Goal: Task Accomplishment & Management: Use online tool/utility

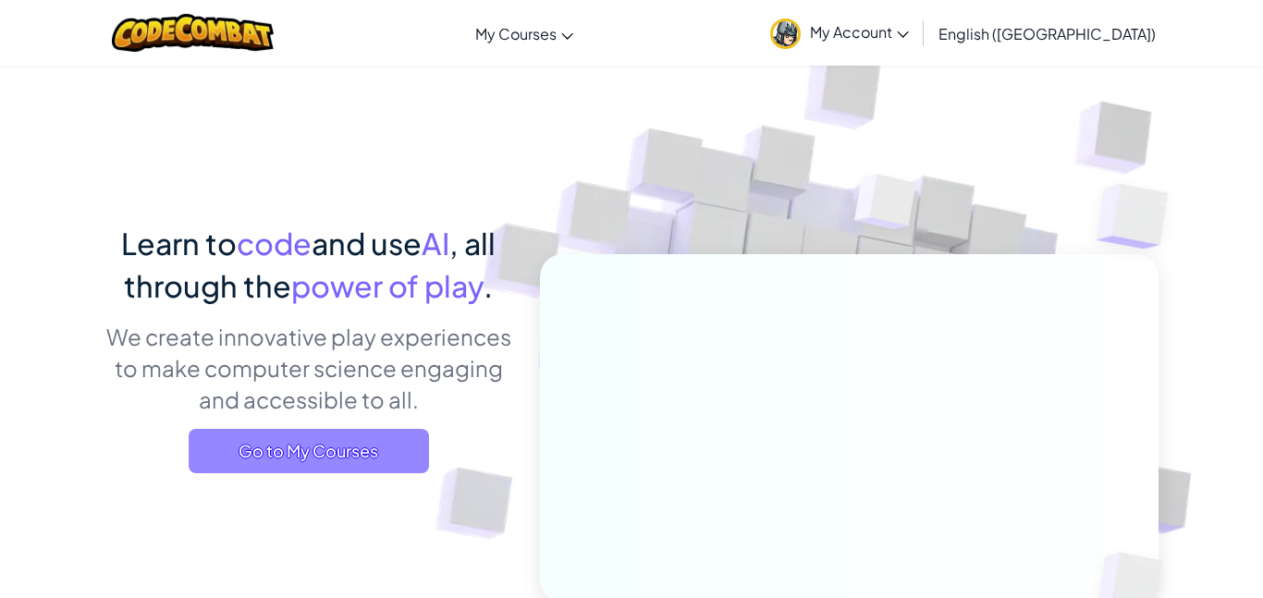
click at [369, 456] on span "Go to My Courses" at bounding box center [309, 451] width 240 height 44
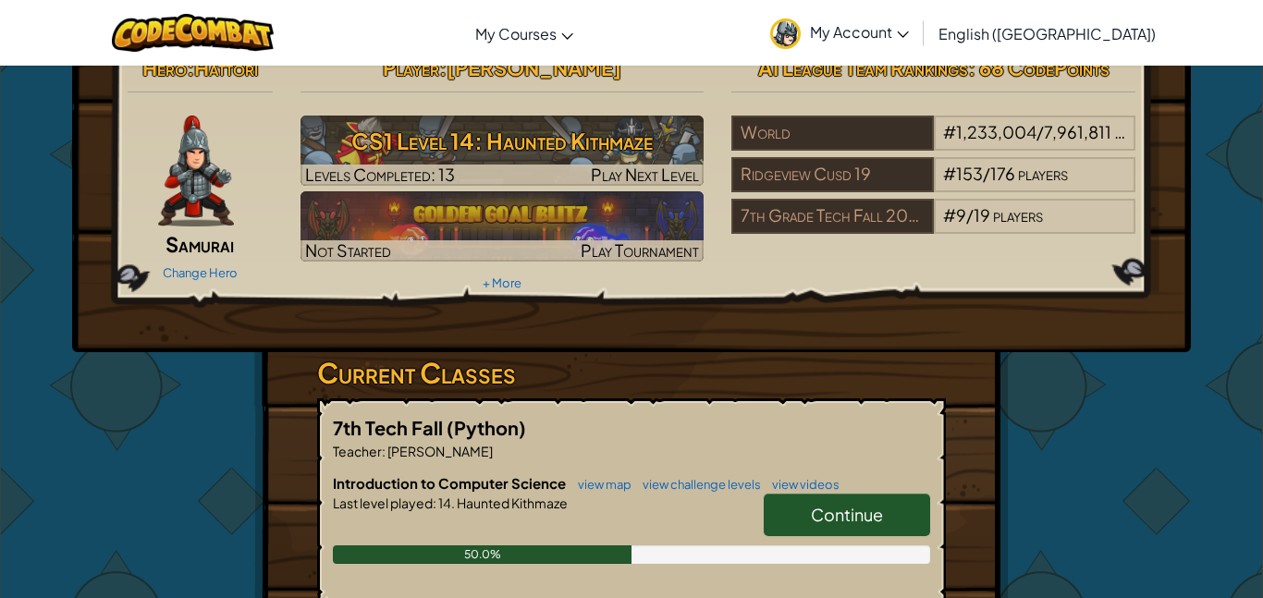
scroll to position [43, 0]
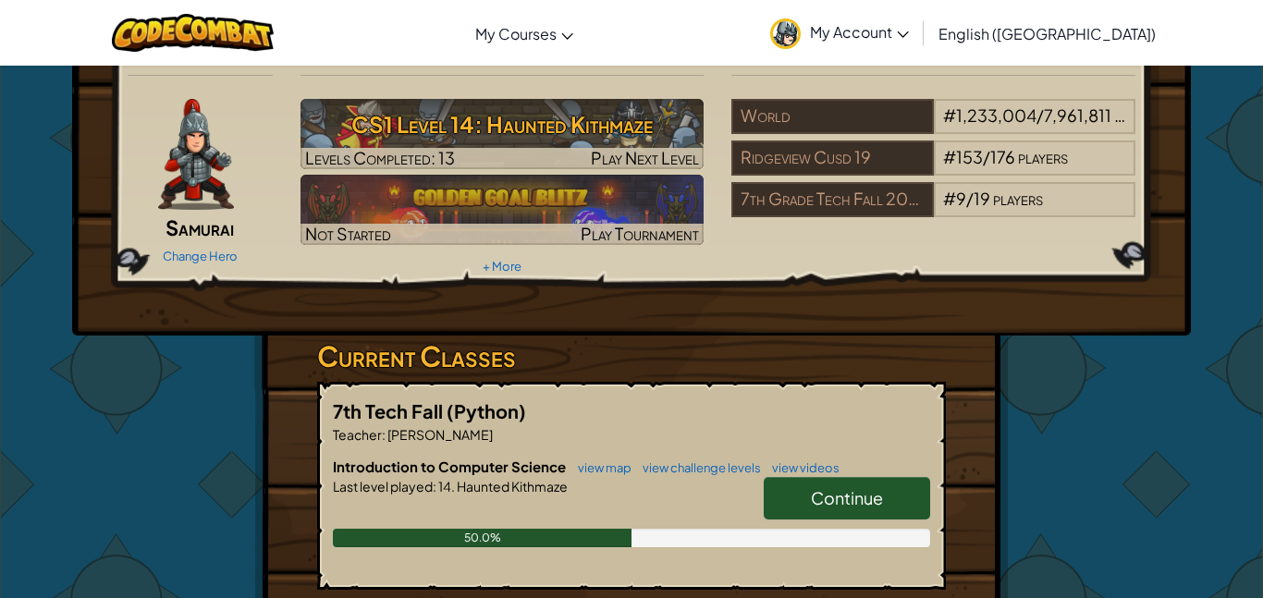
click at [879, 497] on span "Continue" at bounding box center [847, 497] width 72 height 21
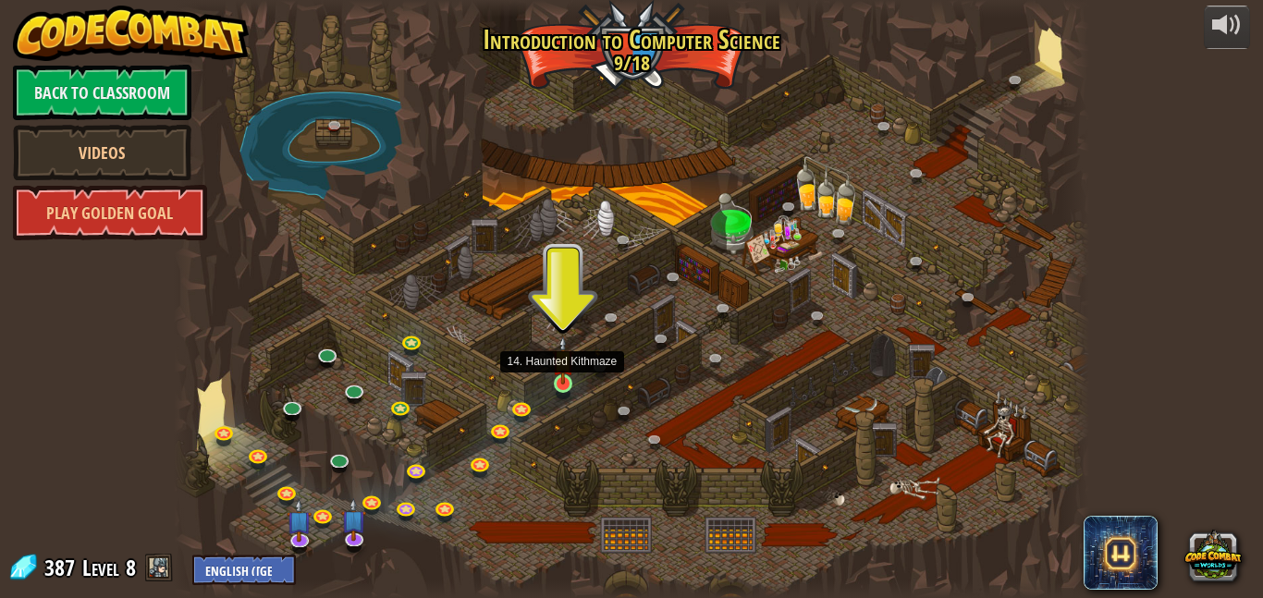
click at [560, 366] on img at bounding box center [562, 361] width 21 height 50
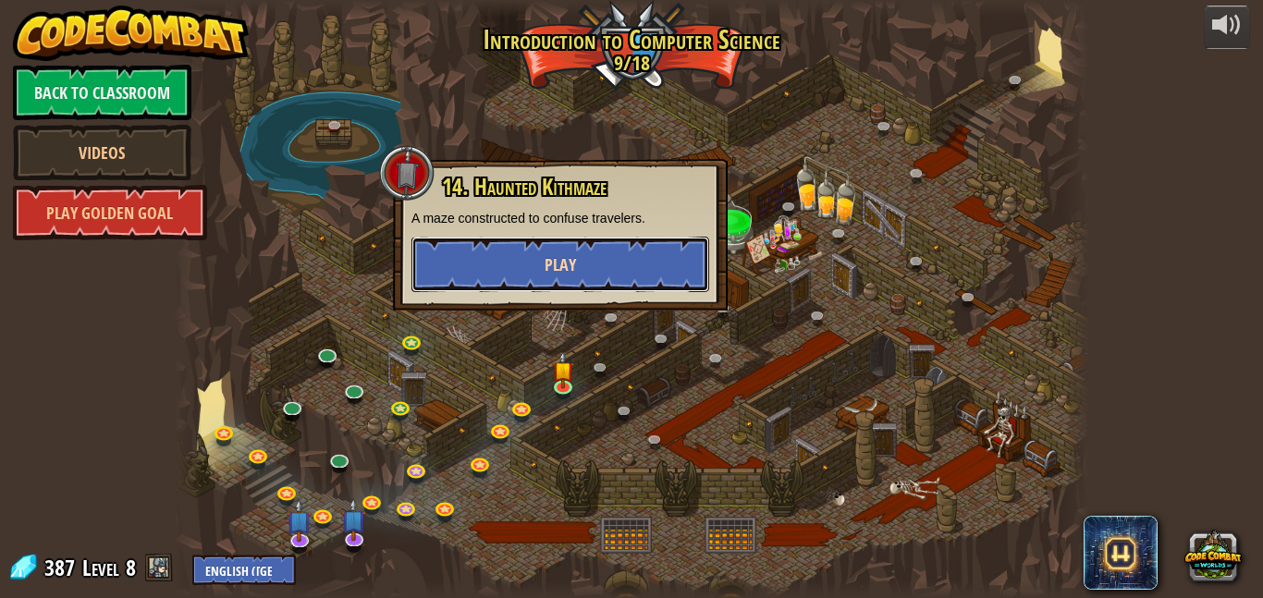
click at [553, 264] on span "Play" at bounding box center [559, 264] width 31 height 23
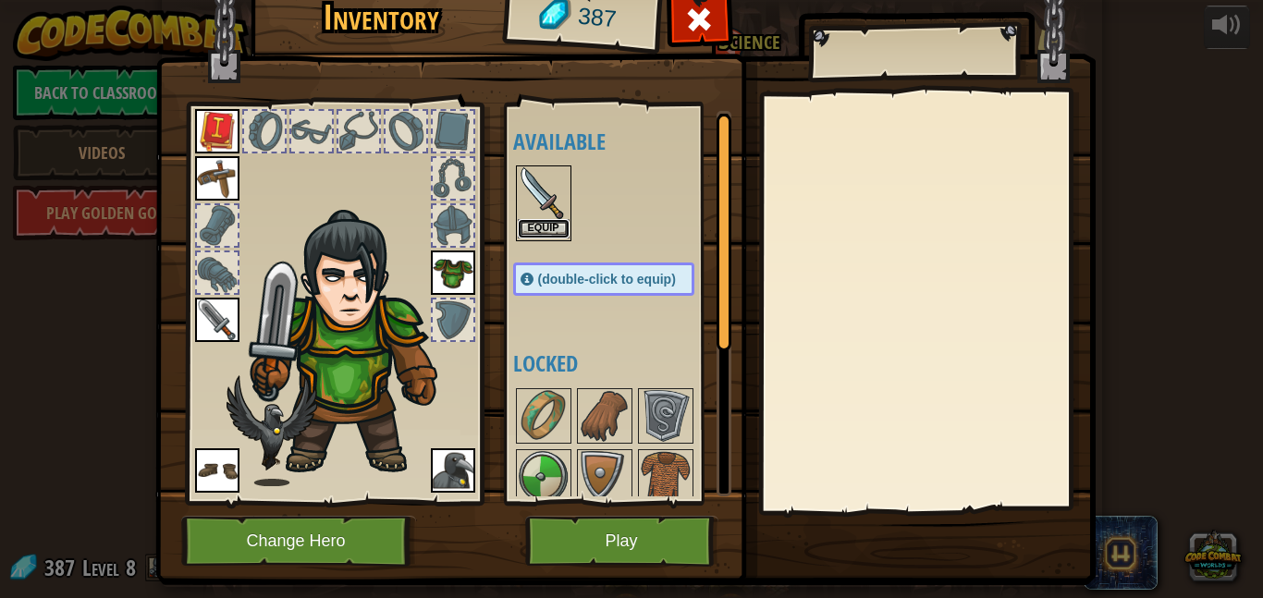
click at [550, 236] on button "Equip" at bounding box center [544, 228] width 52 height 19
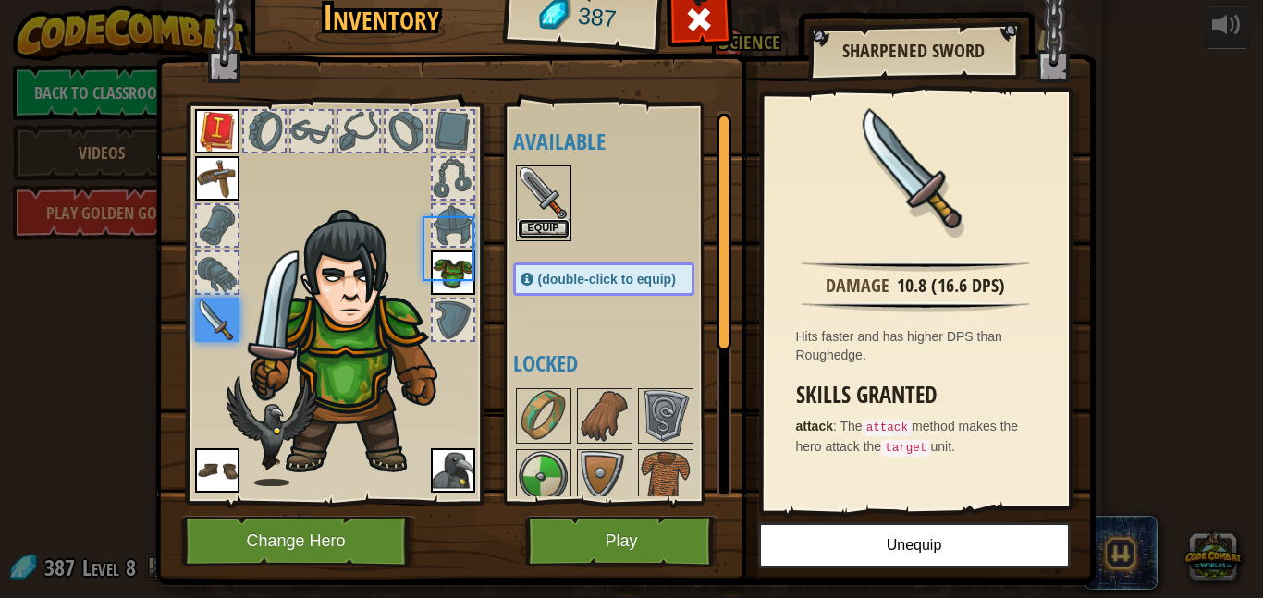
click at [551, 228] on button "Equip" at bounding box center [544, 228] width 52 height 19
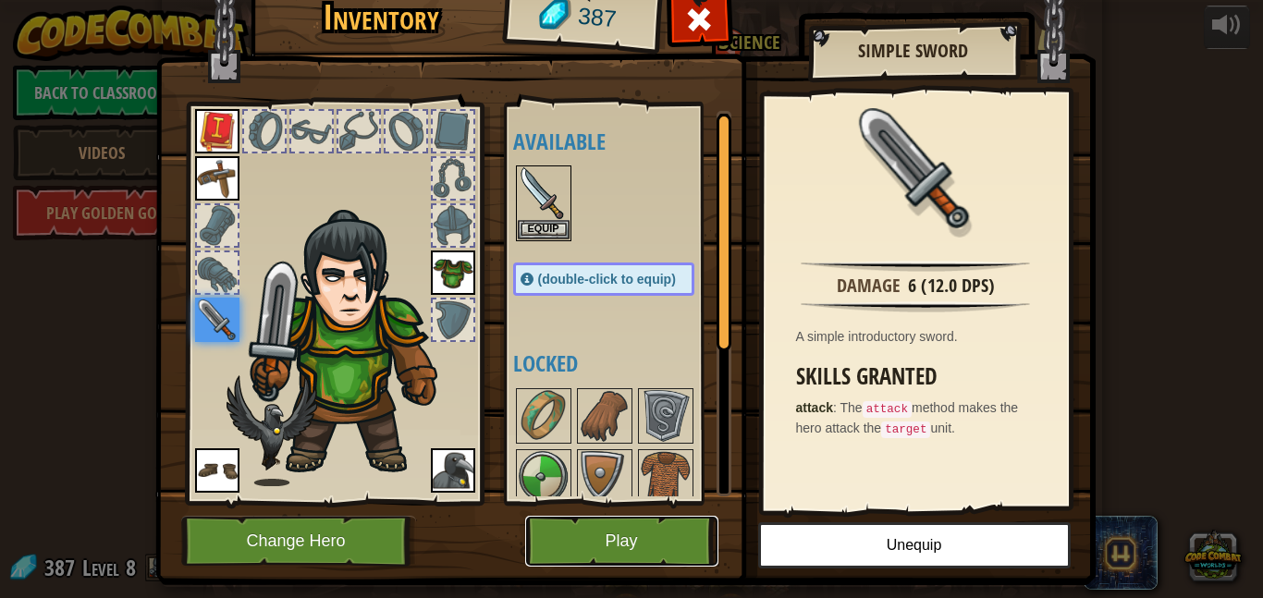
click at [630, 542] on button "Play" at bounding box center [621, 541] width 193 height 51
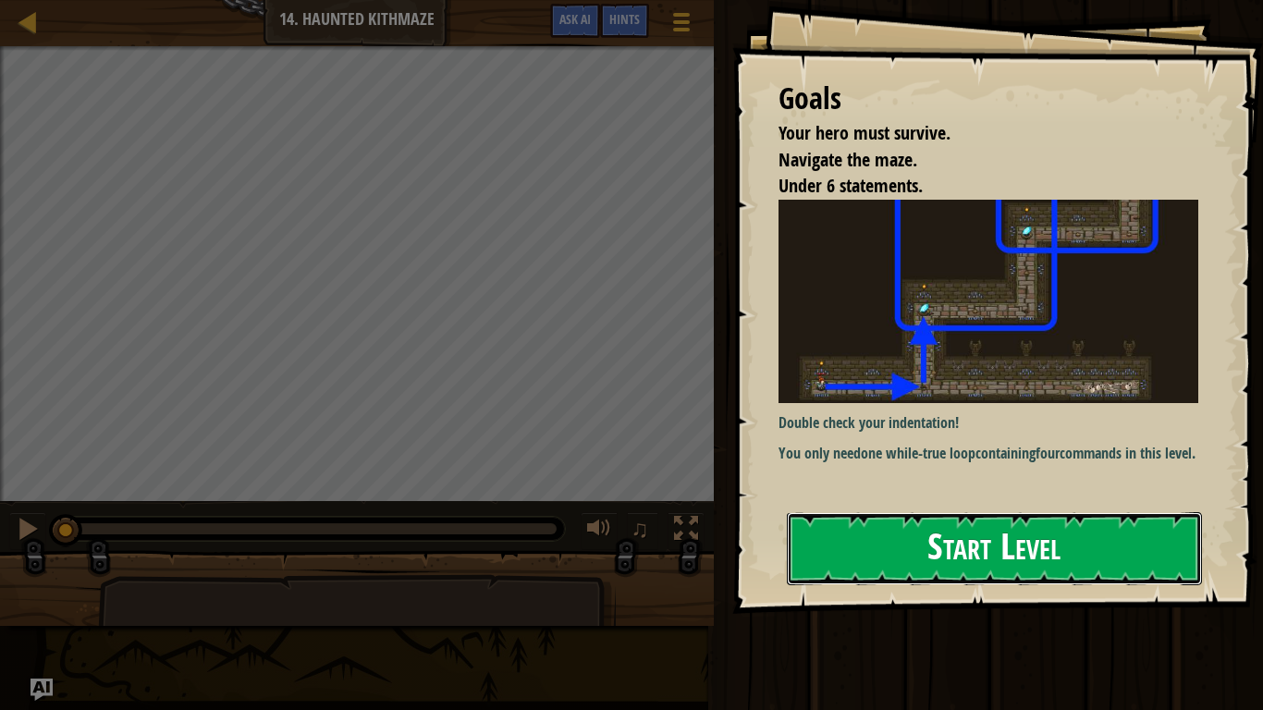
click at [1064, 552] on button "Start Level" at bounding box center [994, 548] width 415 height 73
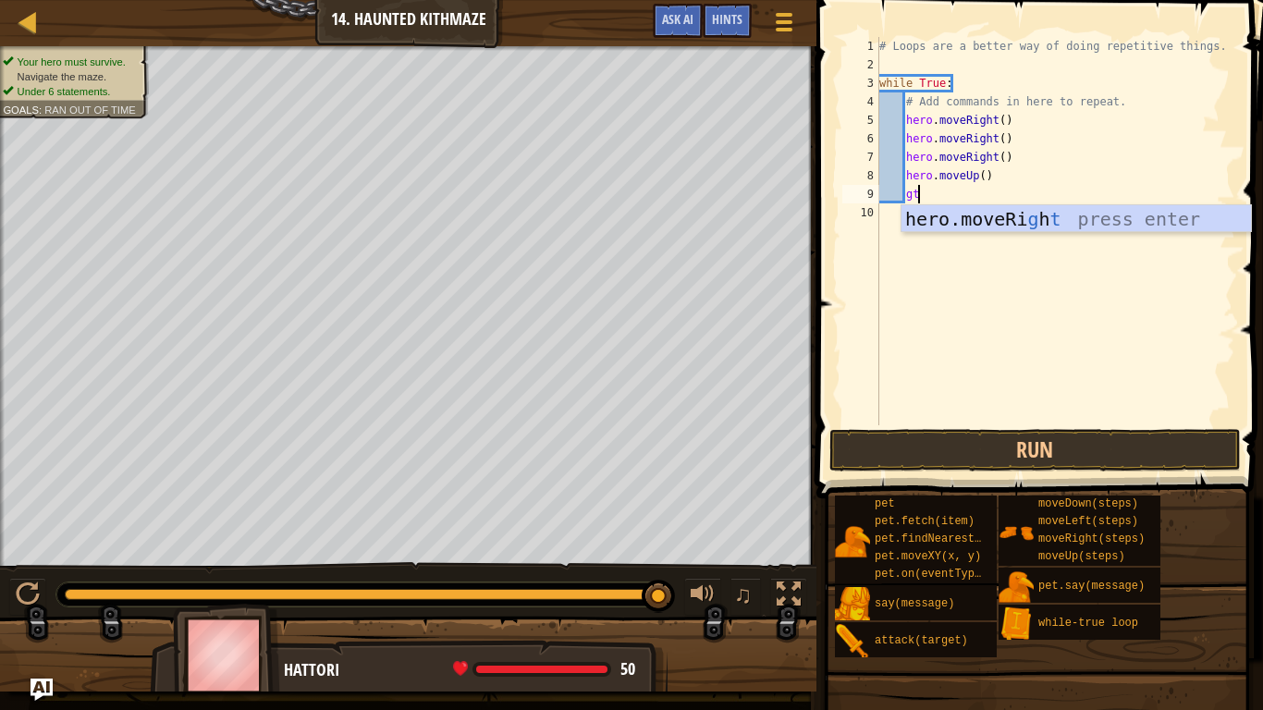
scroll to position [8, 5]
type textarea "g"
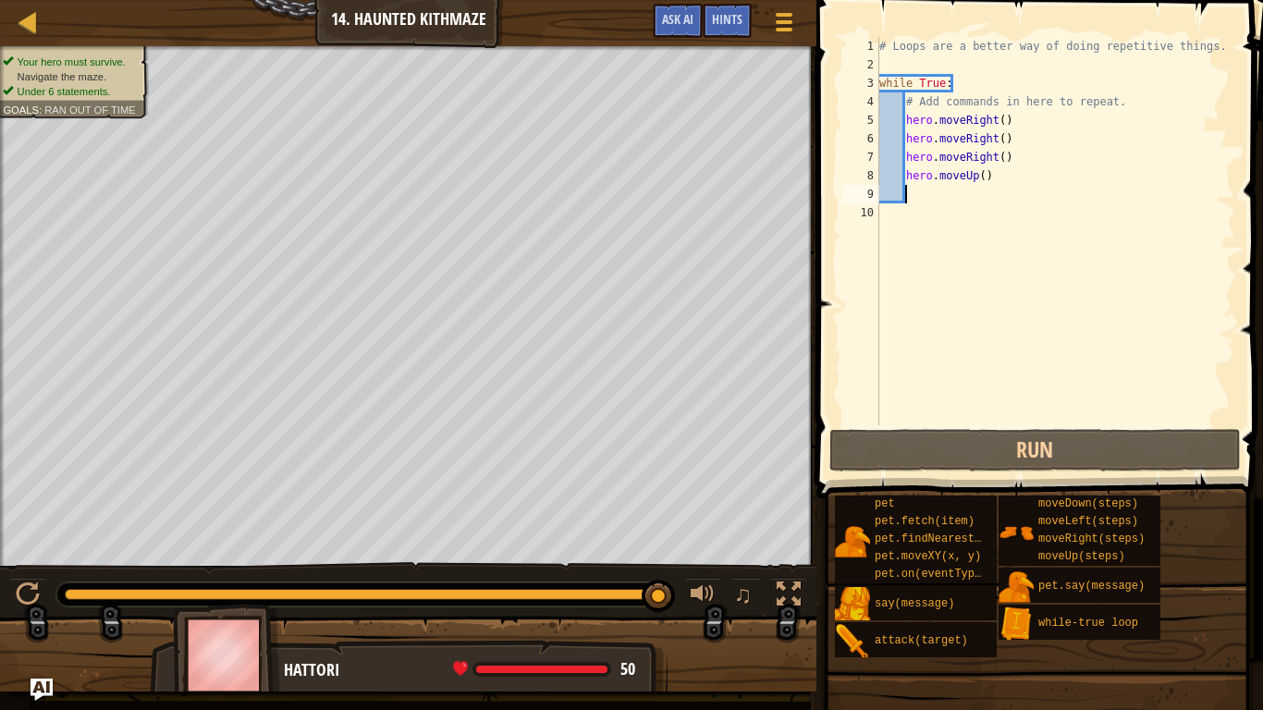
scroll to position [8, 0]
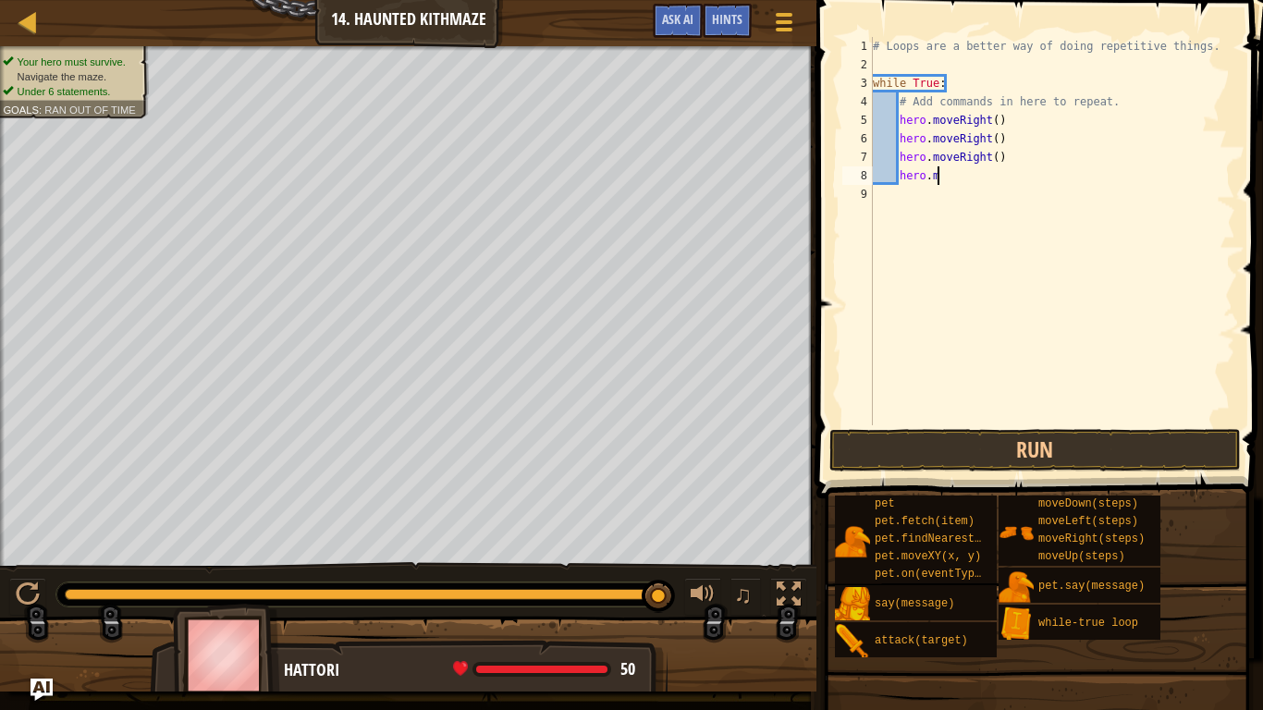
type textarea "h"
type textarea "r"
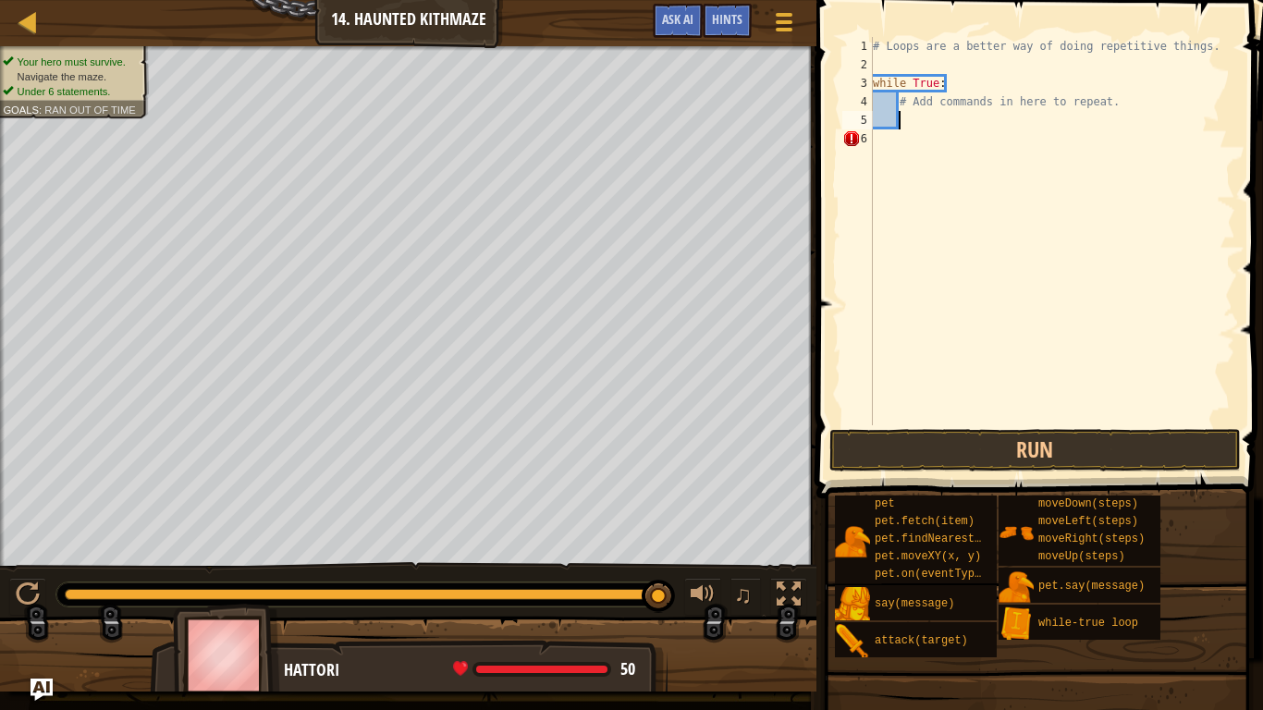
scroll to position [8, 4]
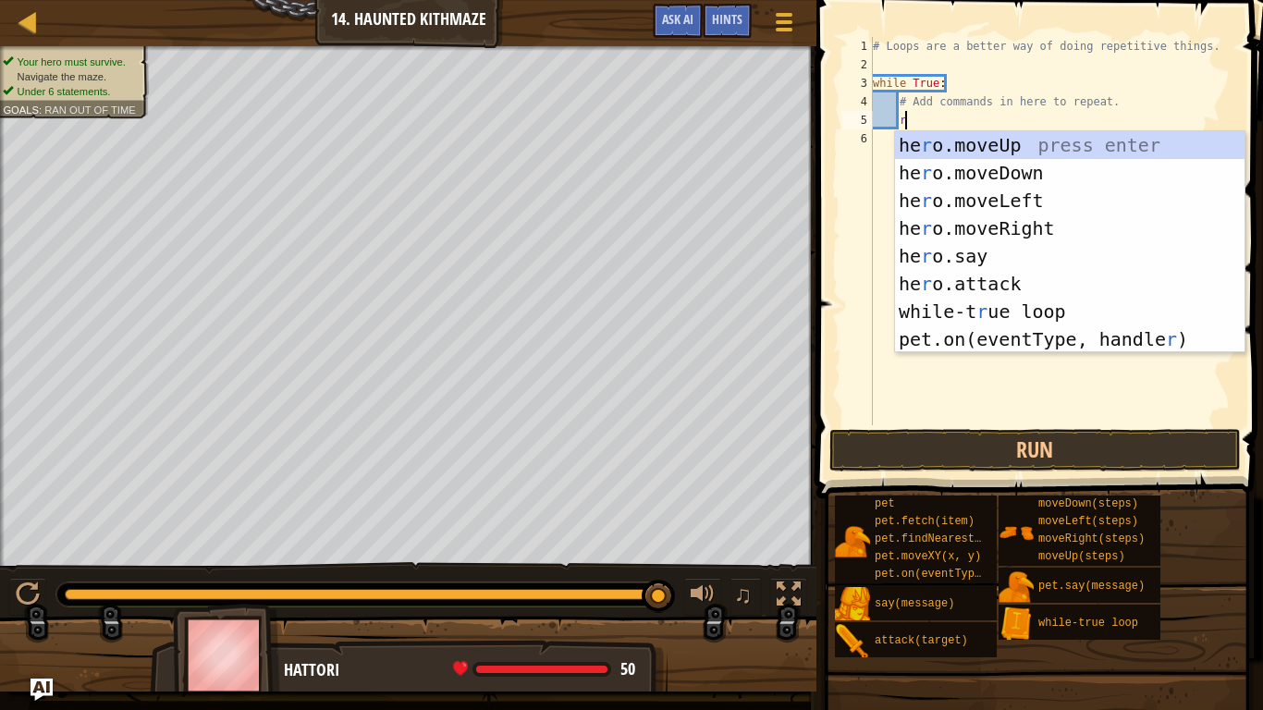
click at [1062, 231] on div "he r o.moveUp press enter he r o.moveDown press enter he r o.moveLeft press ent…" at bounding box center [1069, 269] width 349 height 277
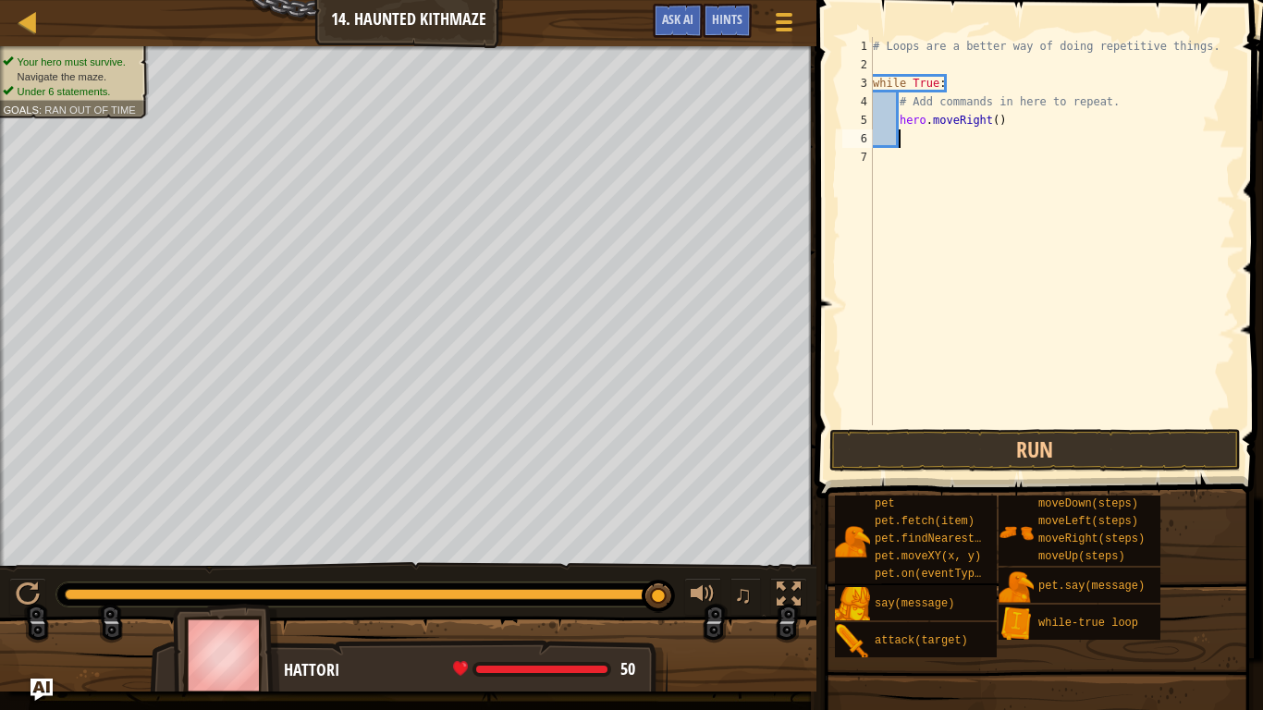
scroll to position [8, 3]
click at [1002, 121] on div "# Loops are a better way of doing repetitive things. while True : # Add command…" at bounding box center [1052, 249] width 366 height 425
click at [990, 115] on div "# Loops are a better way of doing repetitive things. while True : # Add command…" at bounding box center [1052, 249] width 366 height 425
click at [995, 124] on div "# Loops are a better way of doing repetitive things. while True : # Add command…" at bounding box center [1052, 249] width 366 height 425
type textarea "hero.moveRight(2)"
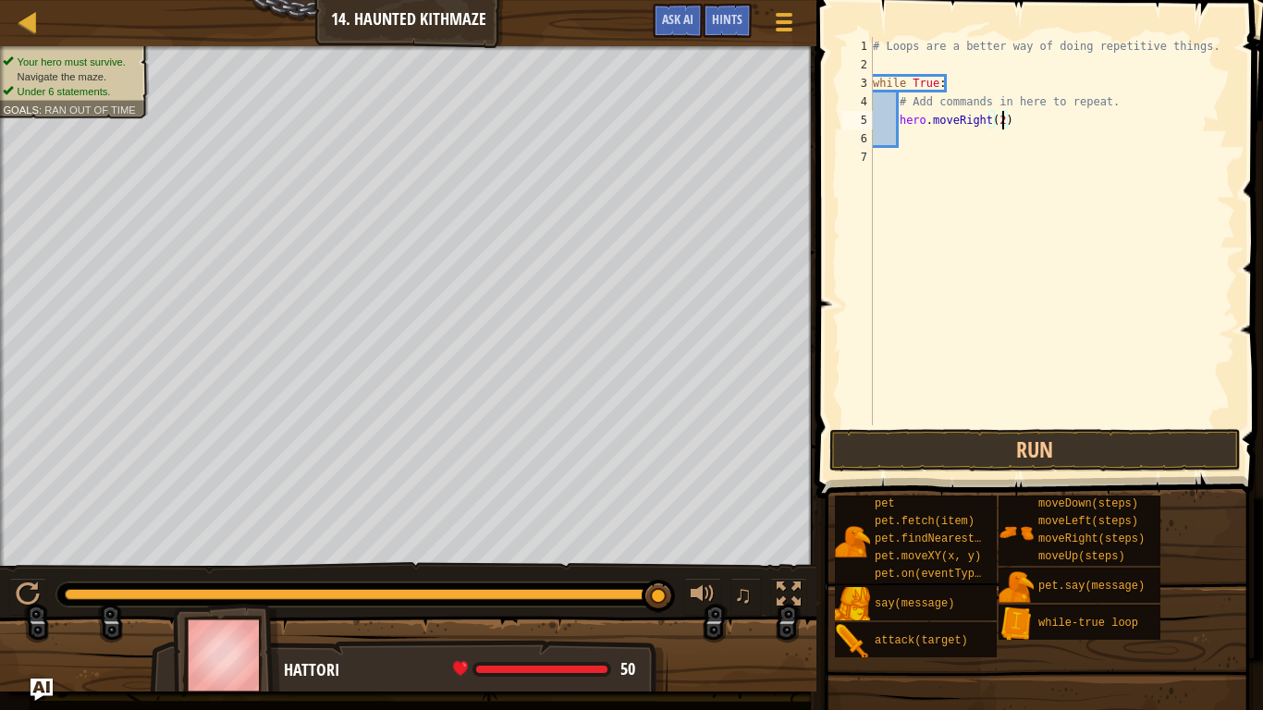
click at [934, 142] on div "# Loops are a better way of doing repetitive things. while True : # Add command…" at bounding box center [1052, 249] width 366 height 425
type textarea "u"
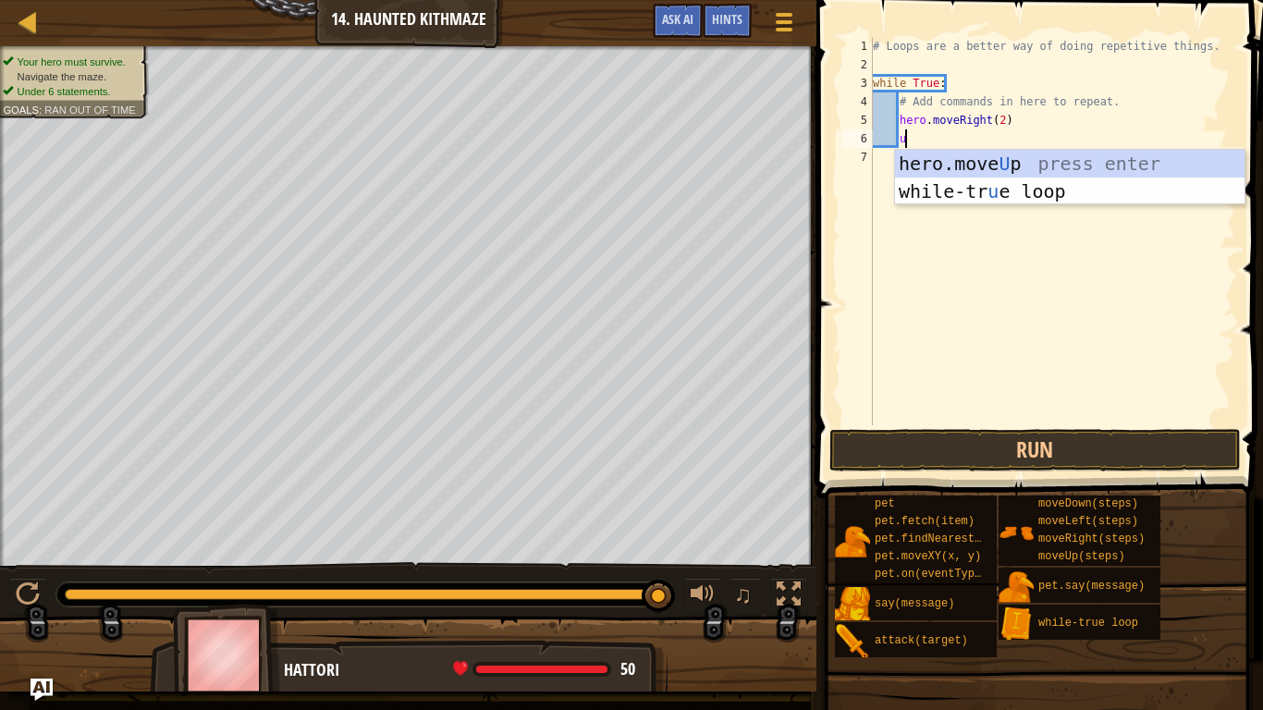
click at [1103, 162] on div "hero.move U p press enter while-tr u e loop press enter" at bounding box center [1069, 205] width 349 height 111
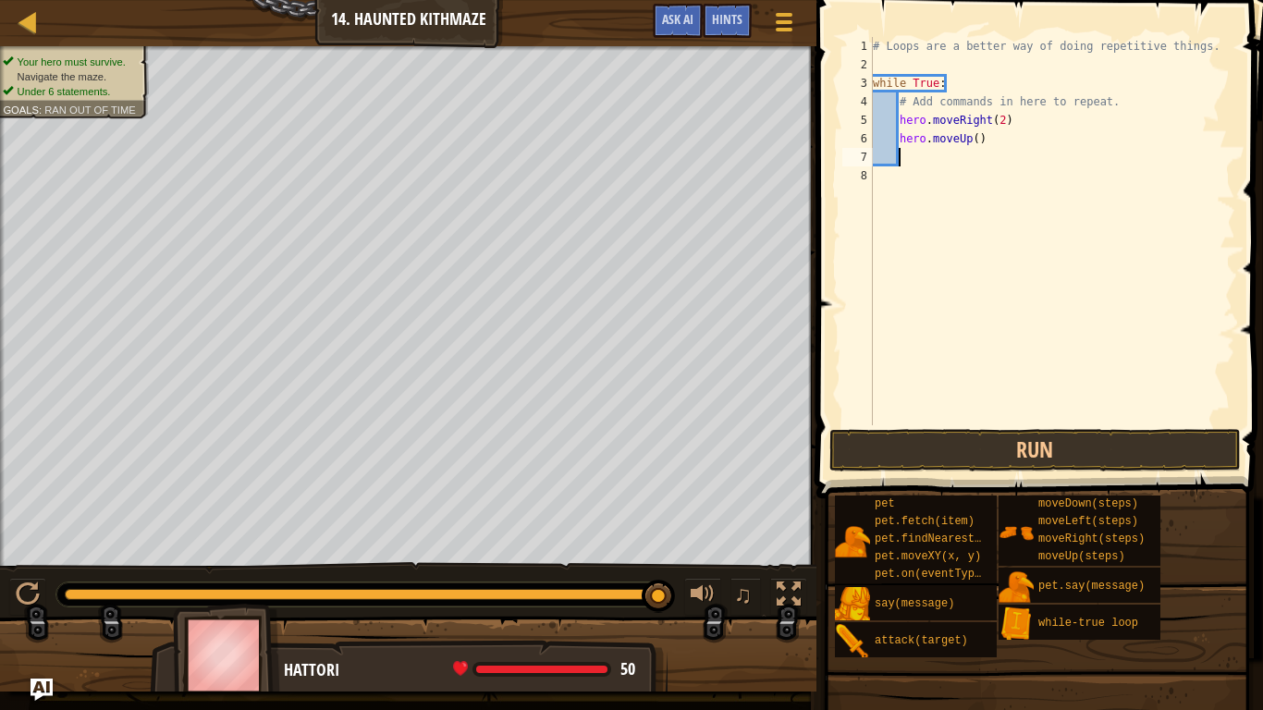
click at [976, 142] on div "# Loops are a better way of doing repetitive things. while True : # Add command…" at bounding box center [1052, 249] width 366 height 425
type textarea "hero.moveUp(2)"
click at [1035, 447] on button "Run" at bounding box center [1034, 450] width 411 height 43
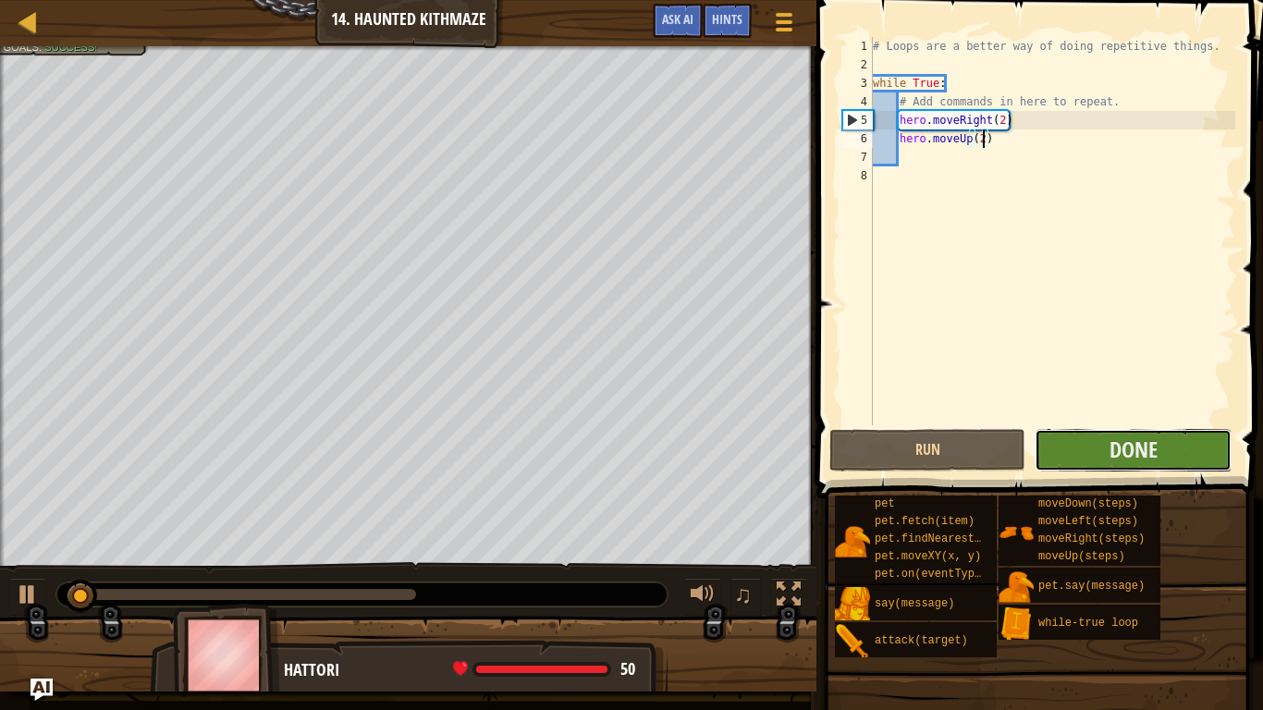
click at [1099, 452] on button "Done" at bounding box center [1132, 450] width 196 height 43
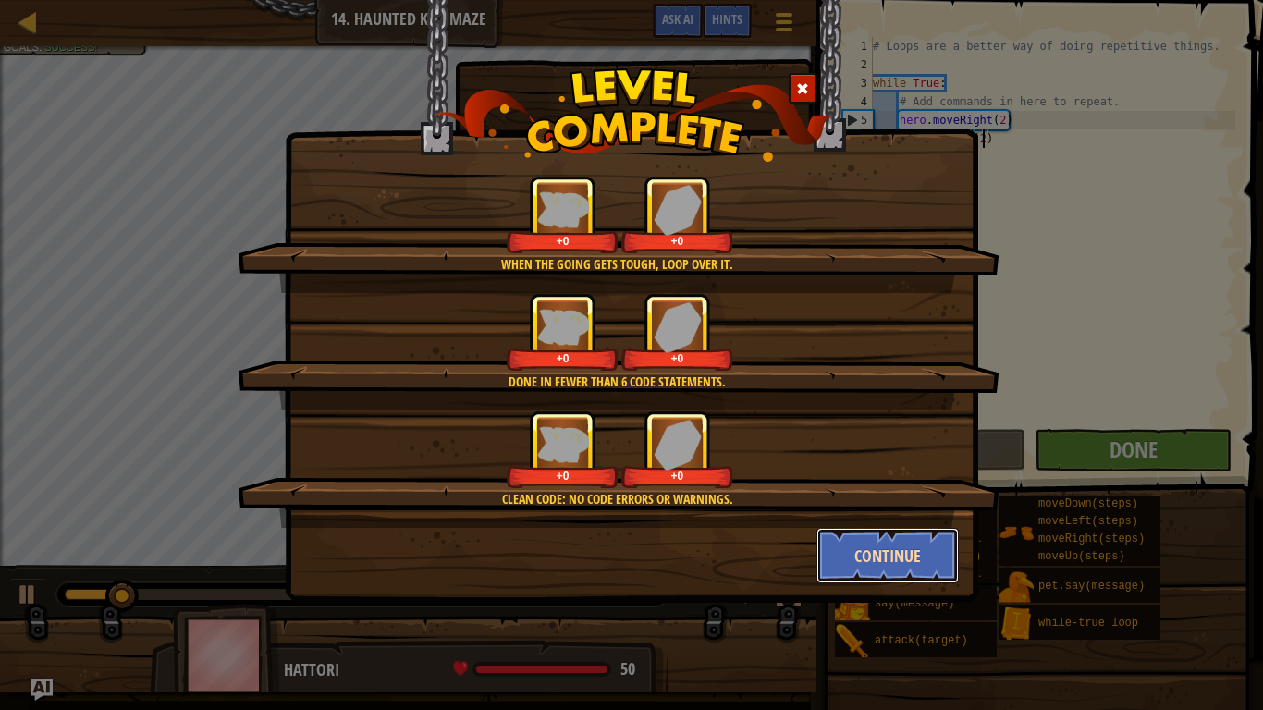
click at [895, 559] on button "Continue" at bounding box center [887, 555] width 143 height 55
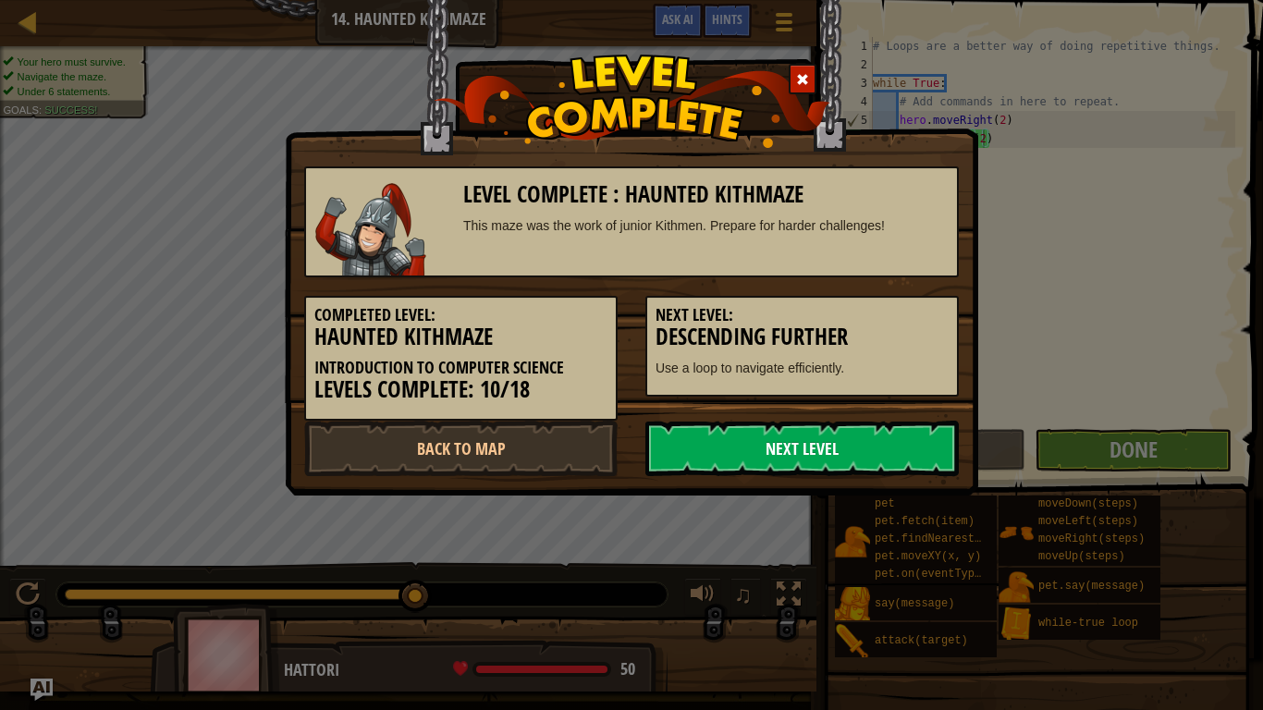
click at [841, 464] on link "Next Level" at bounding box center [801, 448] width 313 height 55
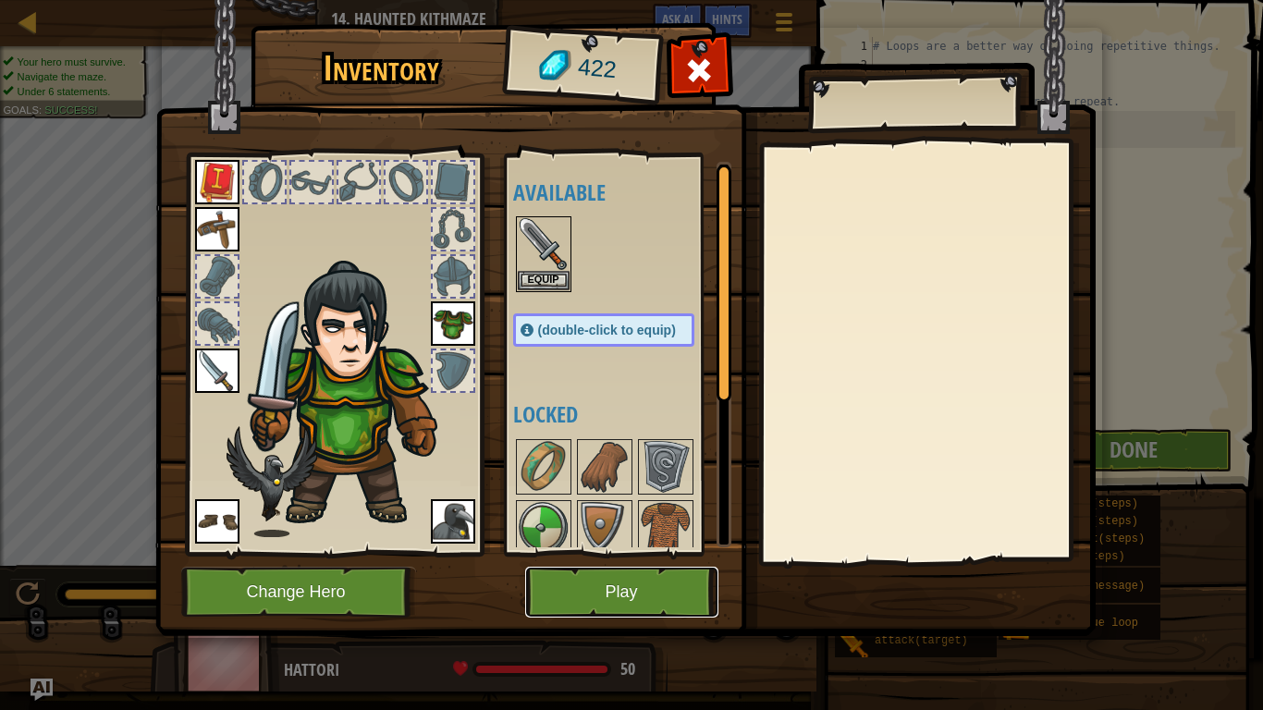
click at [620, 582] on button "Play" at bounding box center [621, 592] width 193 height 51
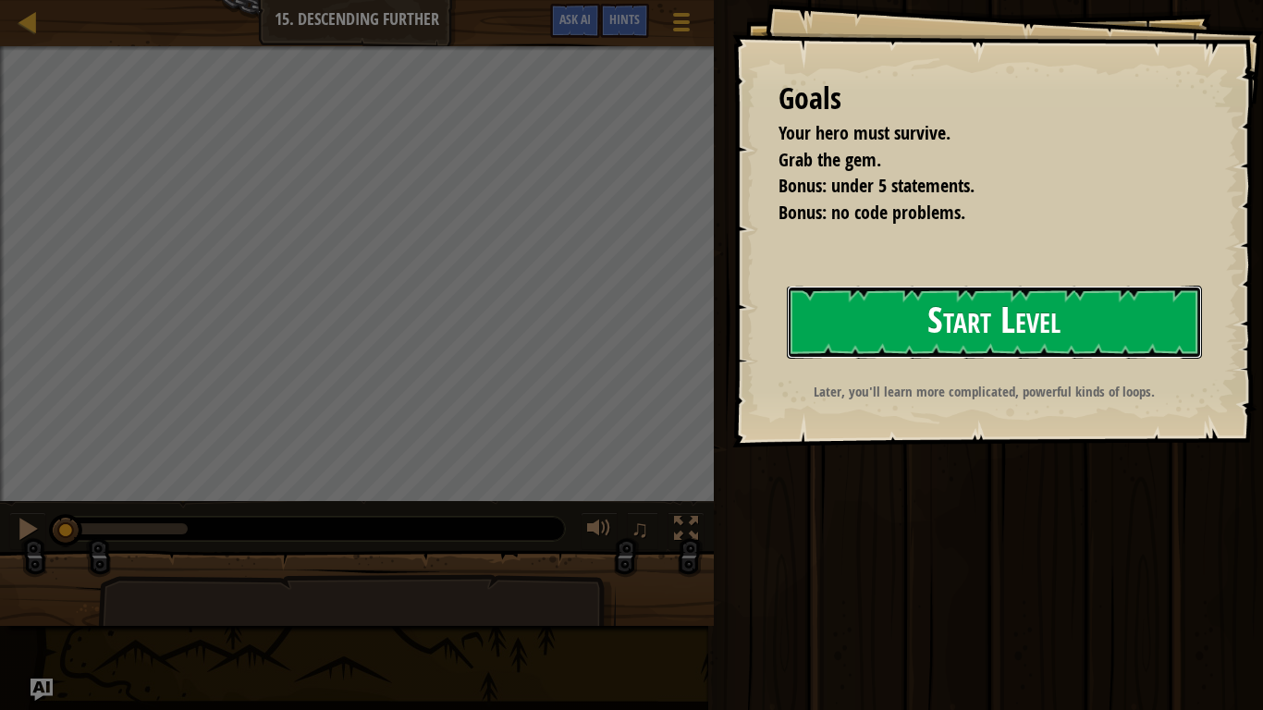
click at [1104, 322] on button "Start Level" at bounding box center [994, 322] width 415 height 73
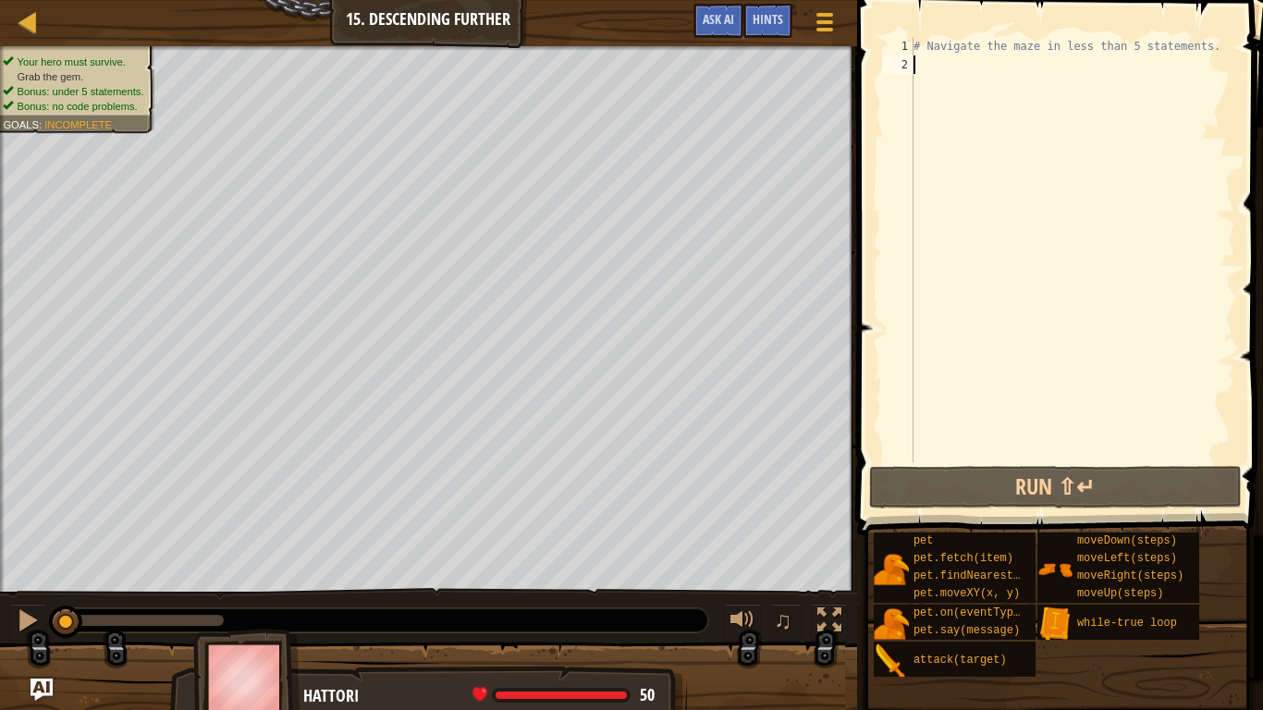
type textarea "r"
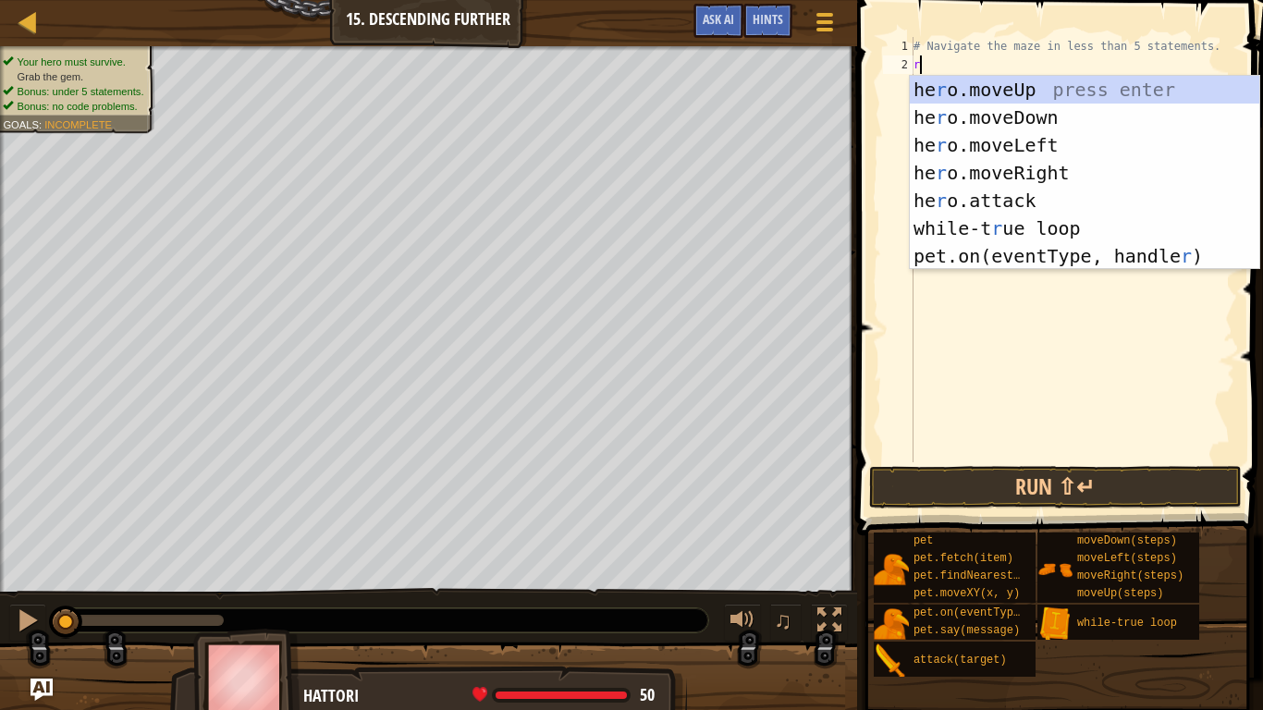
scroll to position [8, 0]
click at [1074, 177] on div "he r o.moveUp press enter he r o.moveDown press enter he r o.moveLeft press ent…" at bounding box center [1084, 201] width 349 height 250
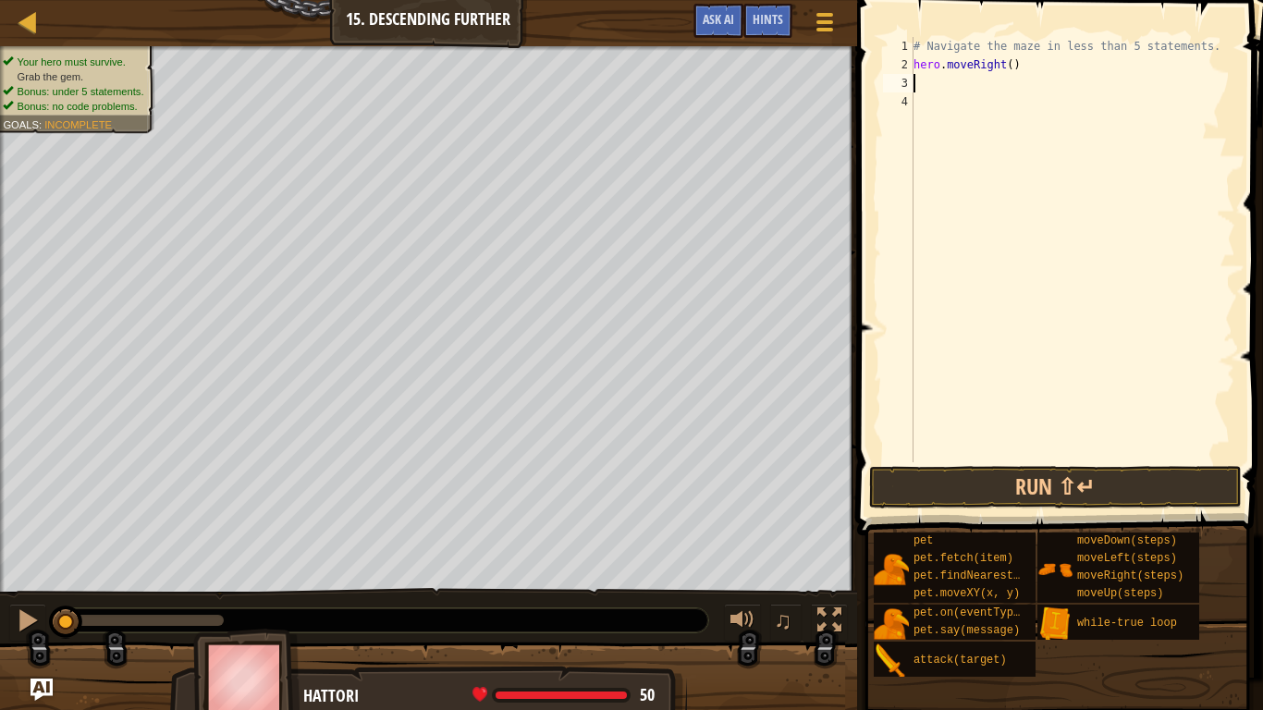
click at [1005, 71] on div "# Navigate the maze in less than 5 statements. hero . moveRight ( )" at bounding box center [1072, 268] width 325 height 462
type textarea "hero.moveRight(2)"
click at [943, 85] on div "# Navigate the maze in less than 5 statements. hero . moveRight ( 2 )" at bounding box center [1072, 268] width 325 height 462
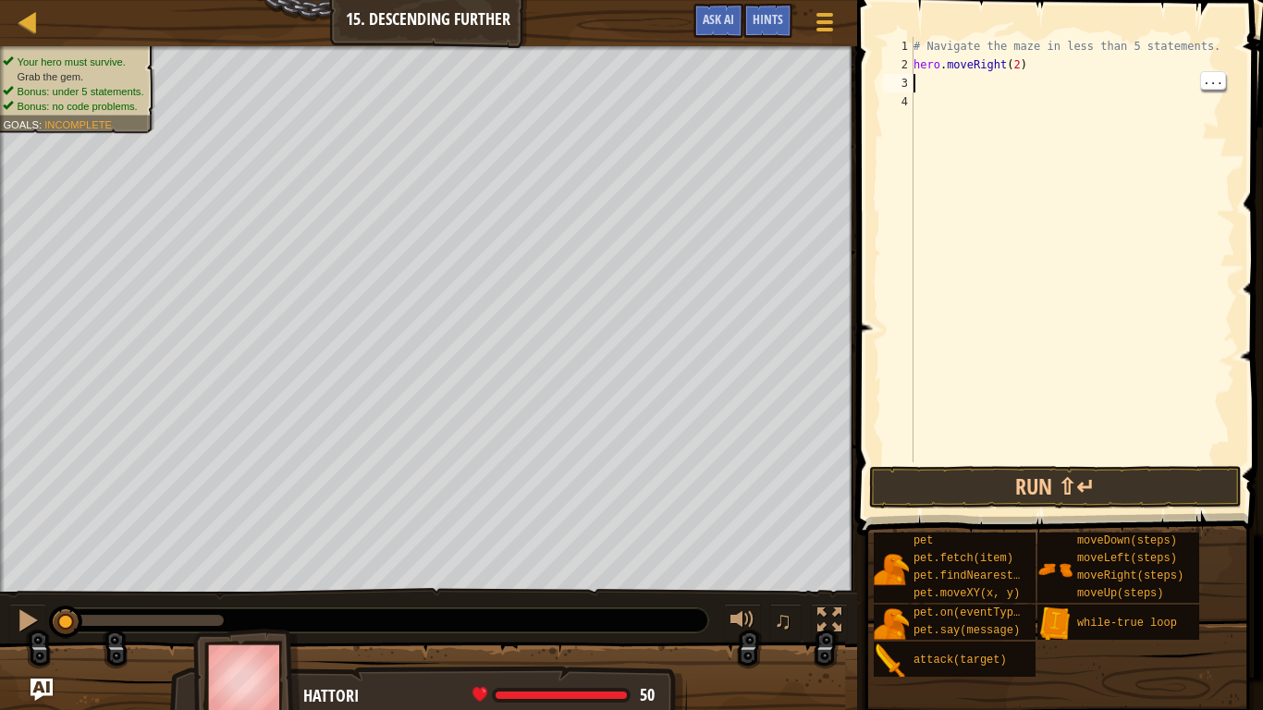
type textarea "d"
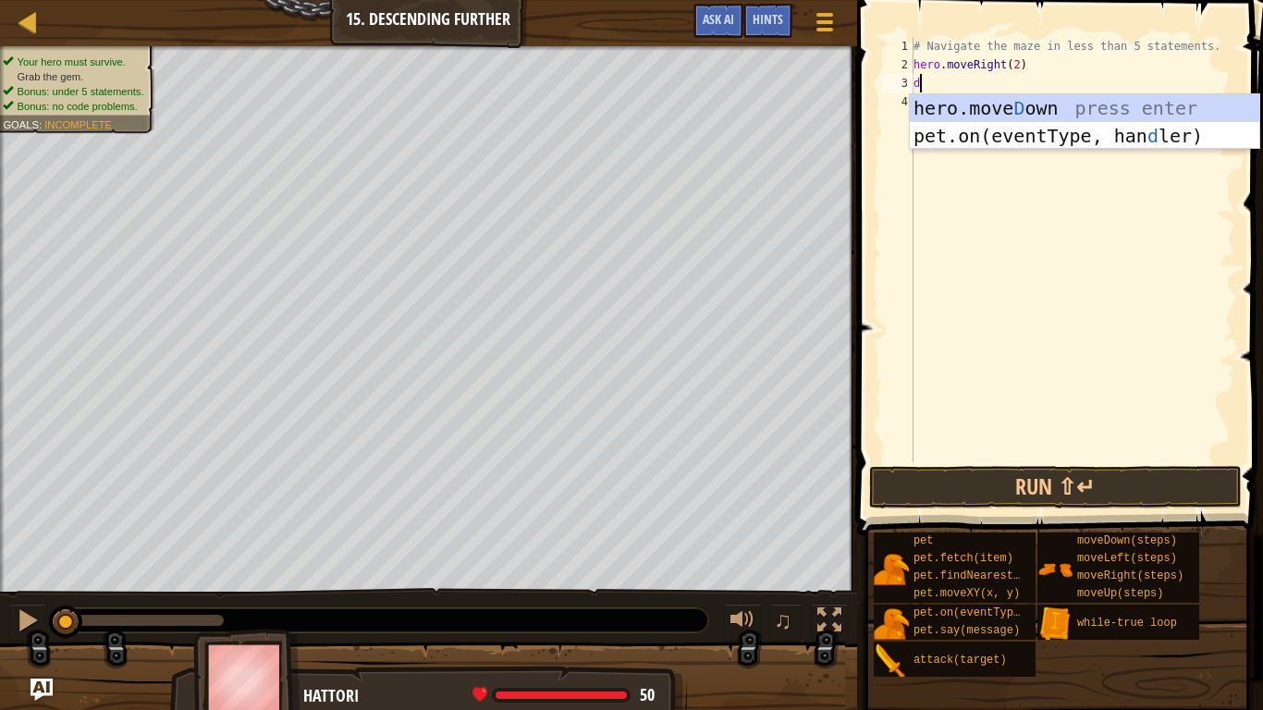
click at [1113, 106] on div "hero.[PERSON_NAME] own press enter pet.on(eventType, han d ler) press enter" at bounding box center [1084, 149] width 349 height 111
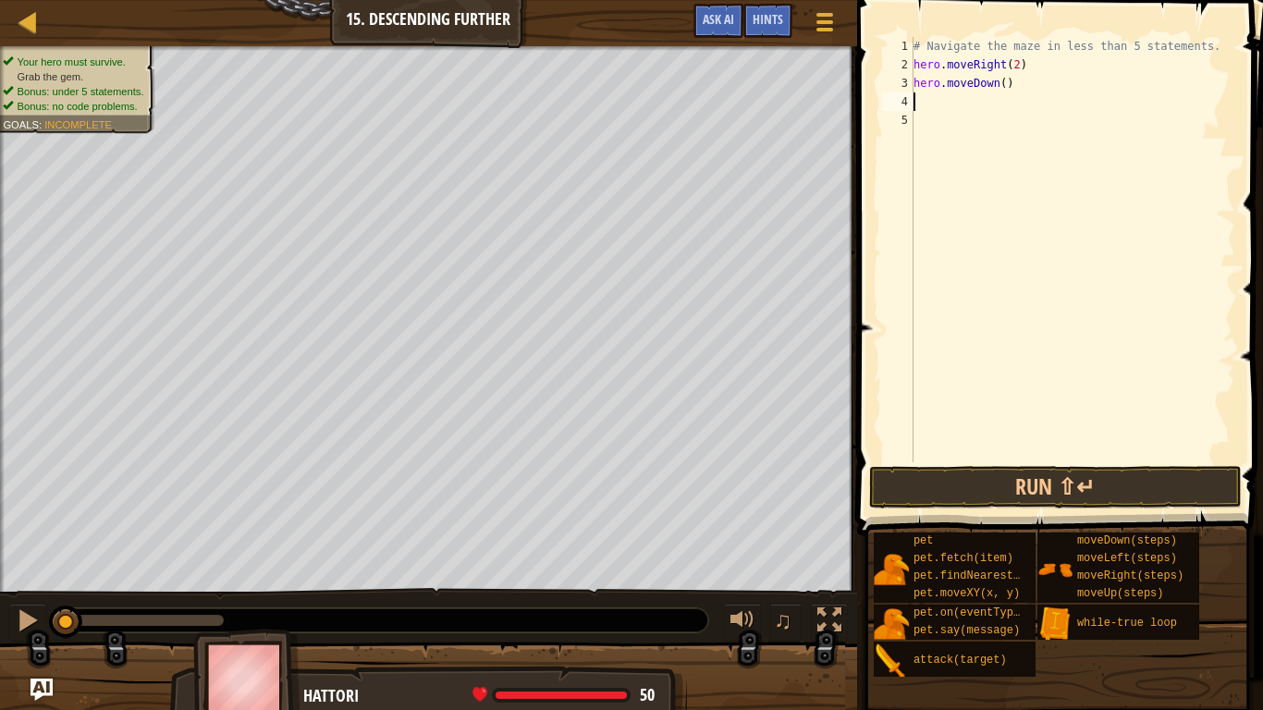
type textarea "r"
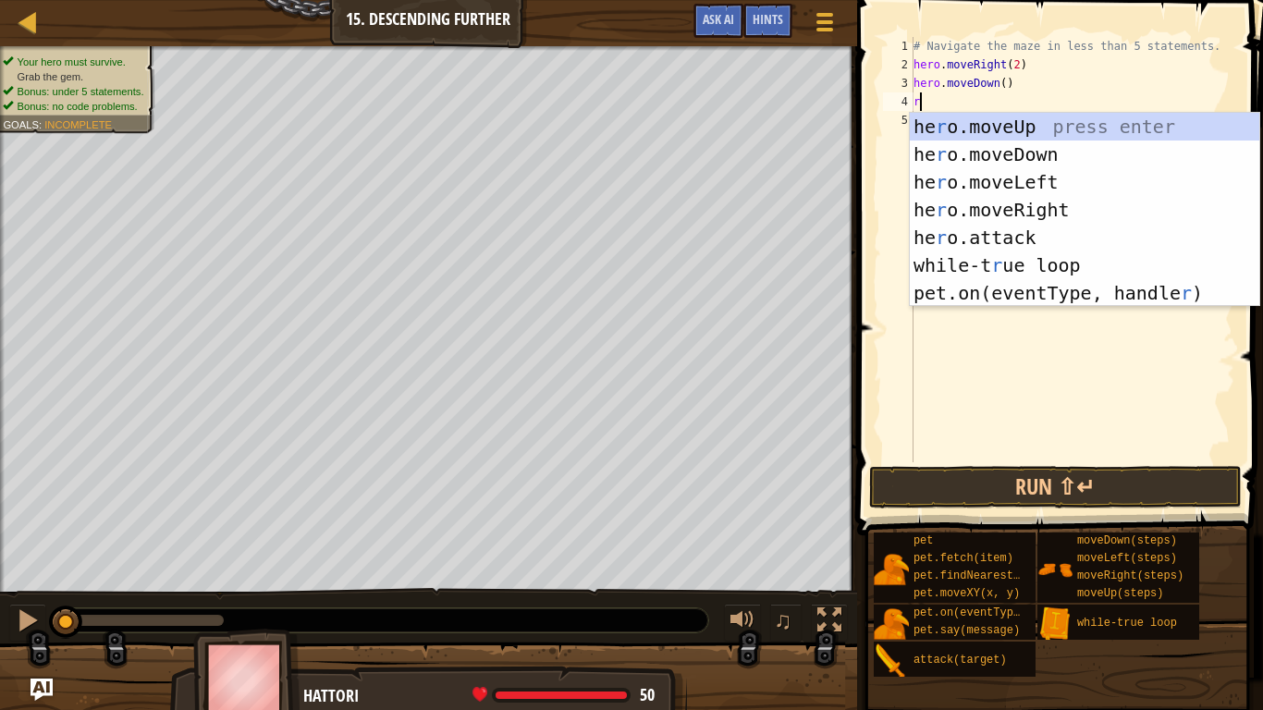
click at [1079, 216] on div "he r o.moveUp press enter he r o.moveDown press enter he r o.moveLeft press ent…" at bounding box center [1084, 238] width 349 height 250
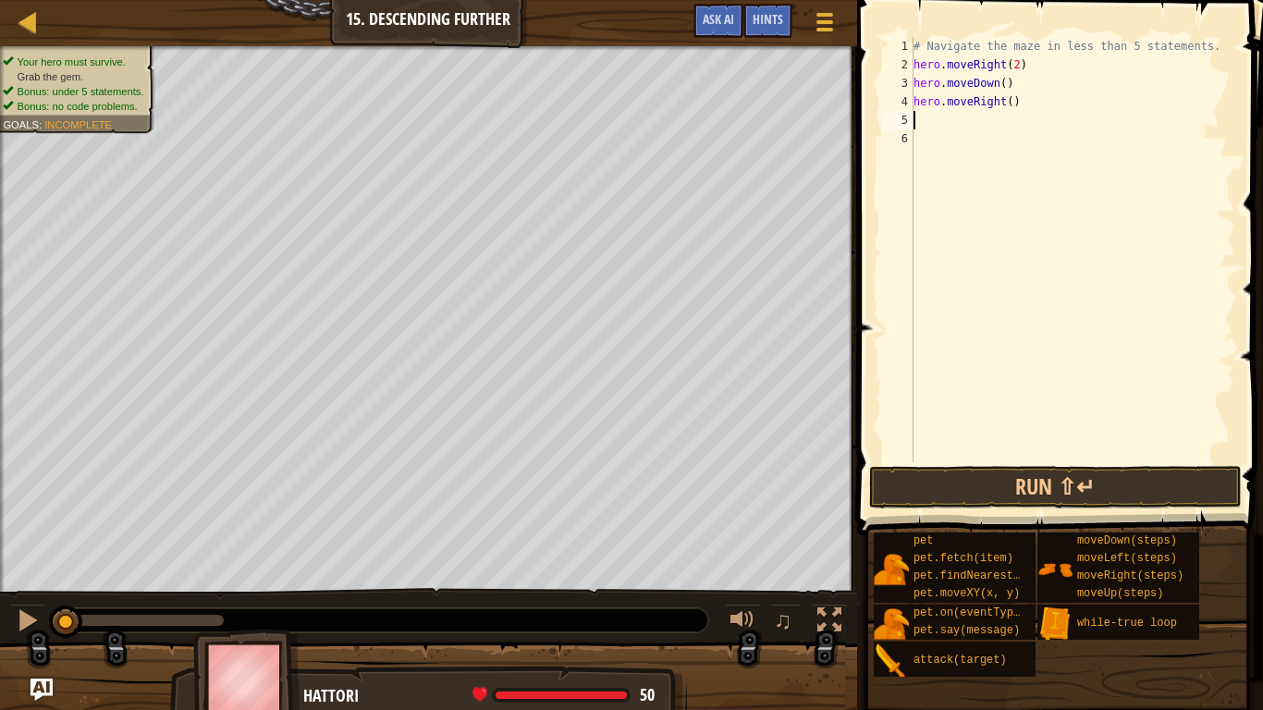
click at [1012, 102] on div "# Navigate the maze in less than 5 statements. hero . moveRight ( 2 ) hero . mo…" at bounding box center [1072, 268] width 325 height 462
type textarea "hero.moveRight(2)"
click at [959, 136] on div "# Navigate the maze in less than 5 statements. hero . moveRight ( 2 ) hero . mo…" at bounding box center [1072, 268] width 325 height 462
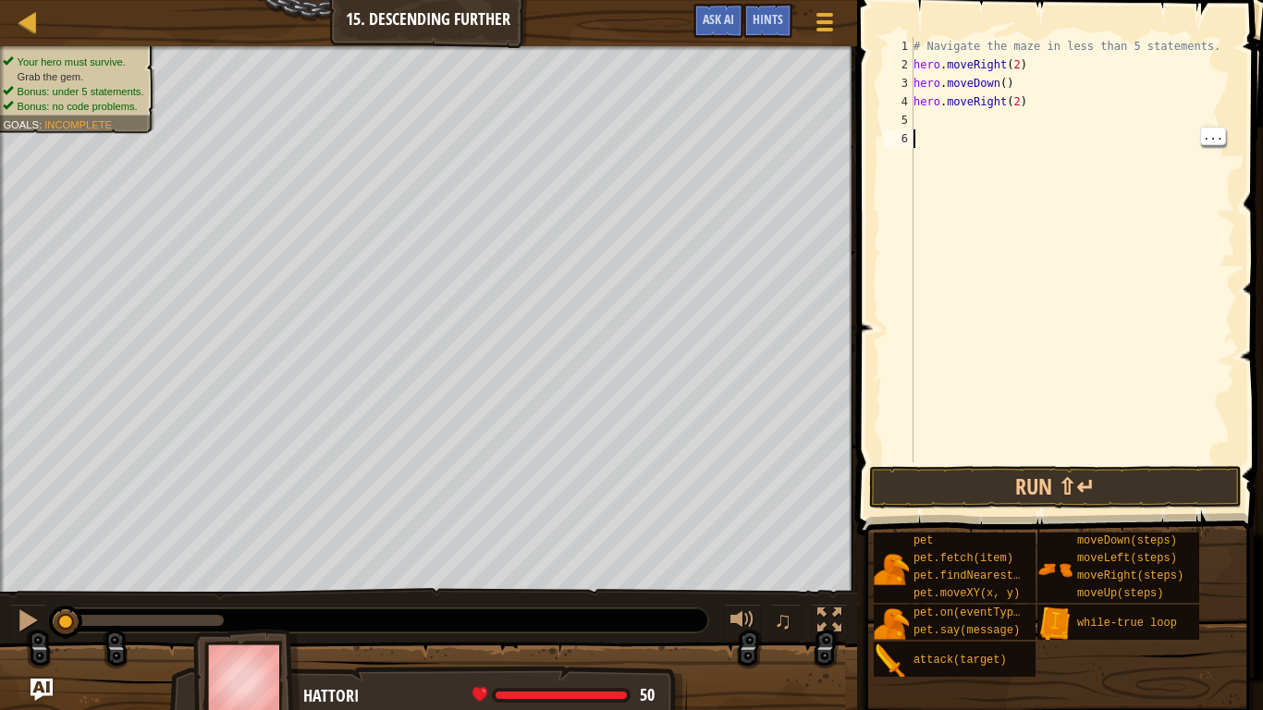
click at [962, 121] on div "# Navigate the maze in less than 5 statements. hero . moveRight ( 2 ) hero . mo…" at bounding box center [1072, 268] width 325 height 462
type textarea "d"
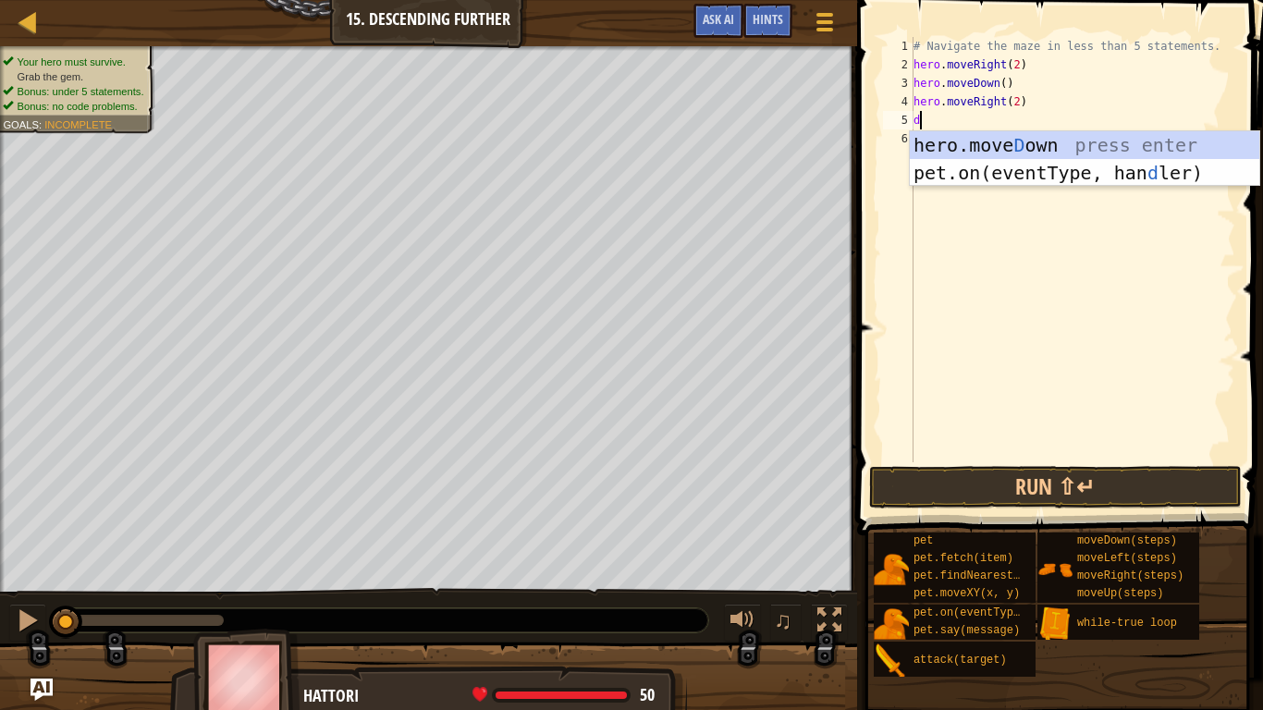
click at [1130, 146] on div "hero.[PERSON_NAME] own press enter pet.on(eventType, han d ler) press enter" at bounding box center [1084, 186] width 349 height 111
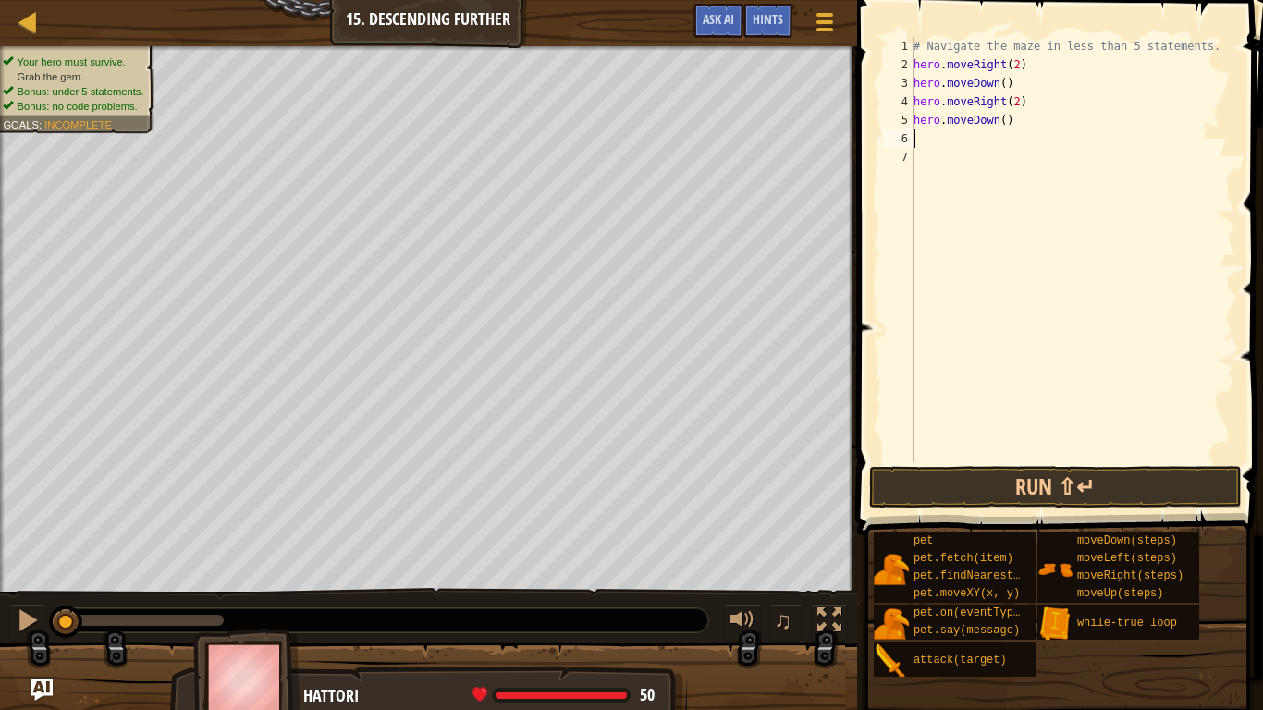
type textarea "r"
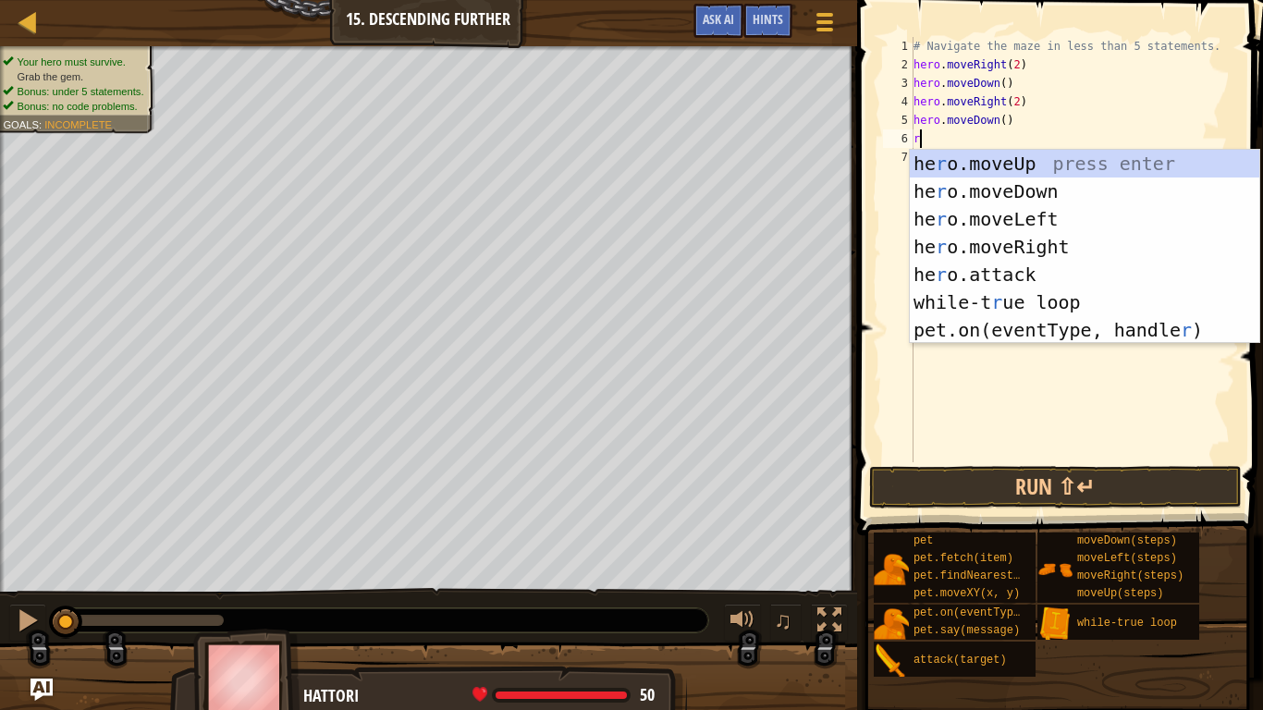
click at [1082, 249] on div "he r o.moveUp press enter he r o.moveDown press enter he r o.moveLeft press ent…" at bounding box center [1084, 275] width 349 height 250
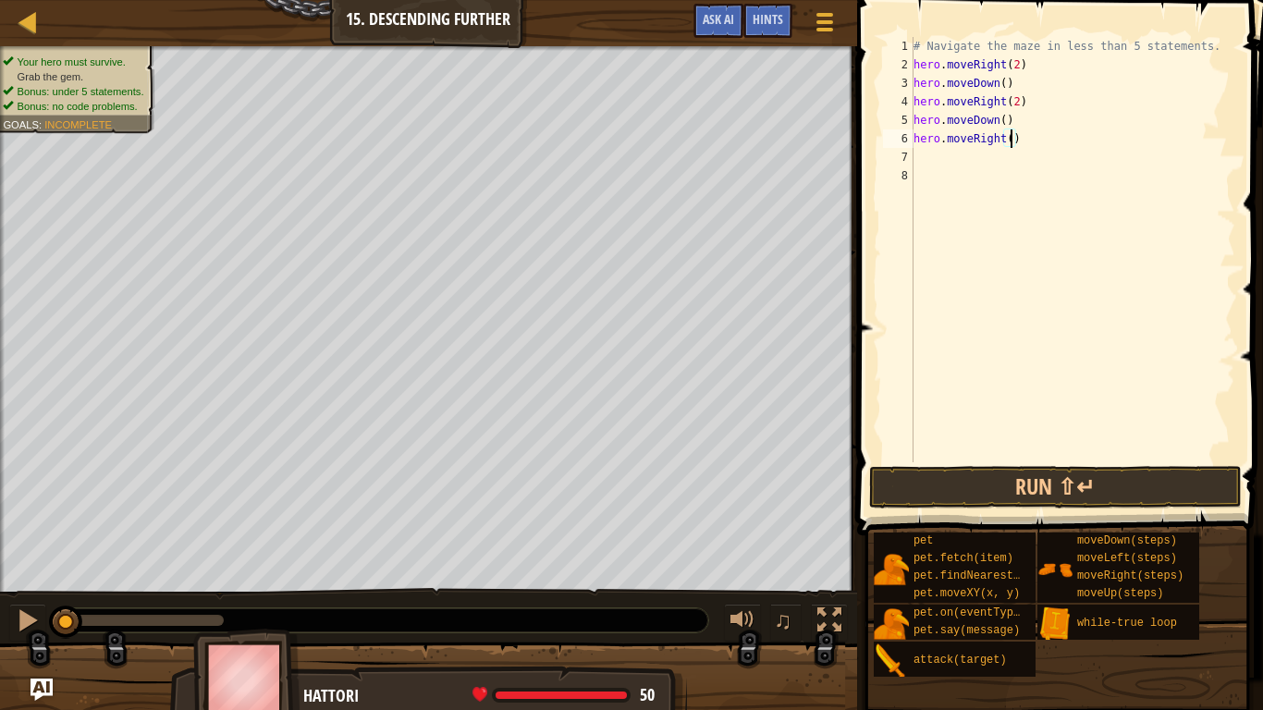
click at [1012, 139] on div "# Navigate the maze in less than 5 statements. hero . moveRight ( 2 ) hero . mo…" at bounding box center [1072, 268] width 325 height 462
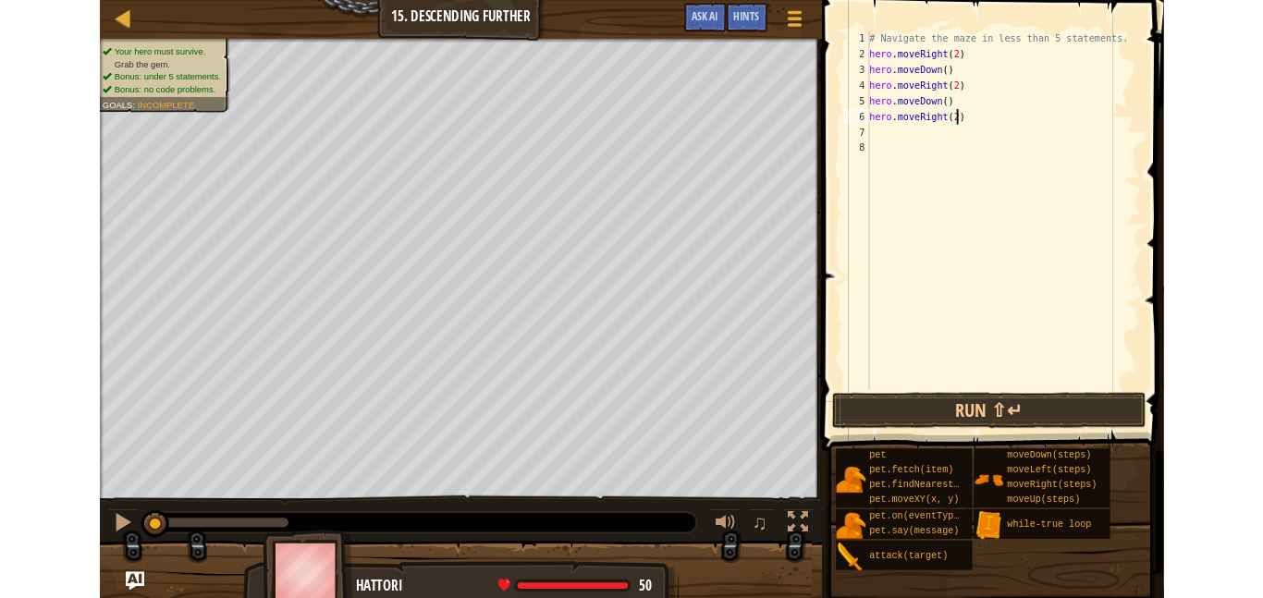
scroll to position [8, 15]
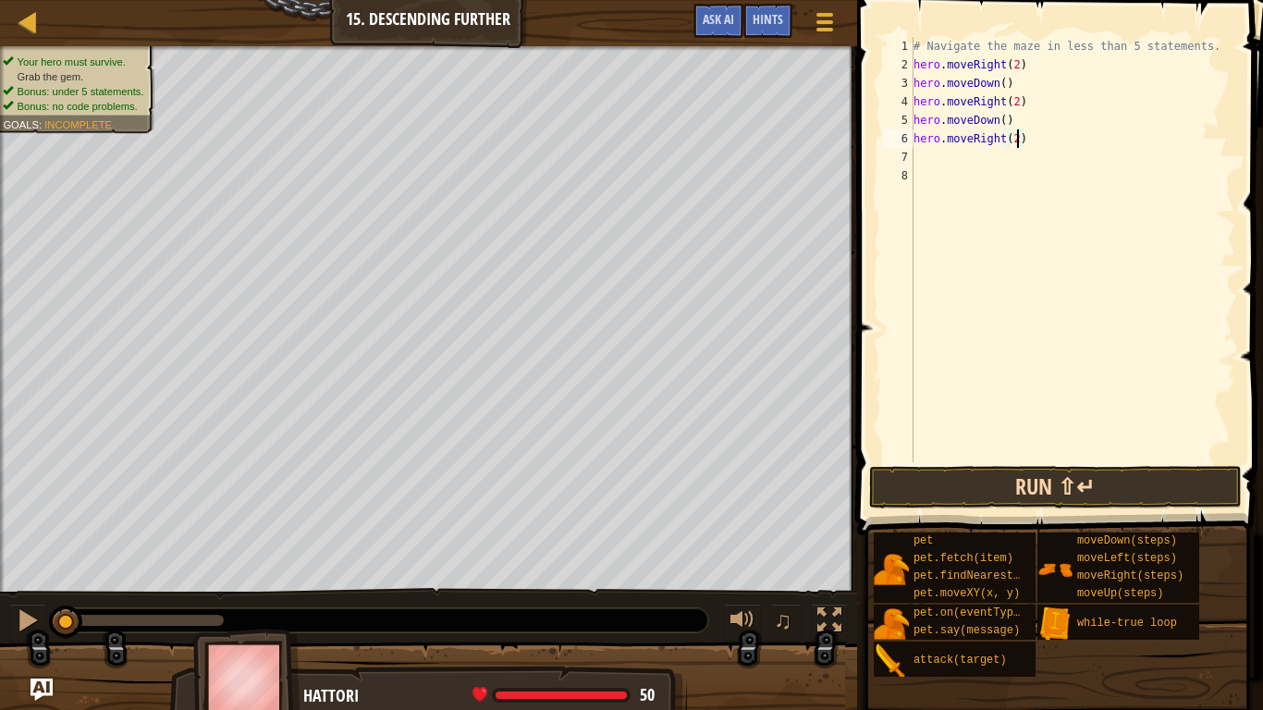
type textarea "hero.moveRight(2)"
click at [1004, 492] on button "Run ⇧↵" at bounding box center [1055, 487] width 373 height 43
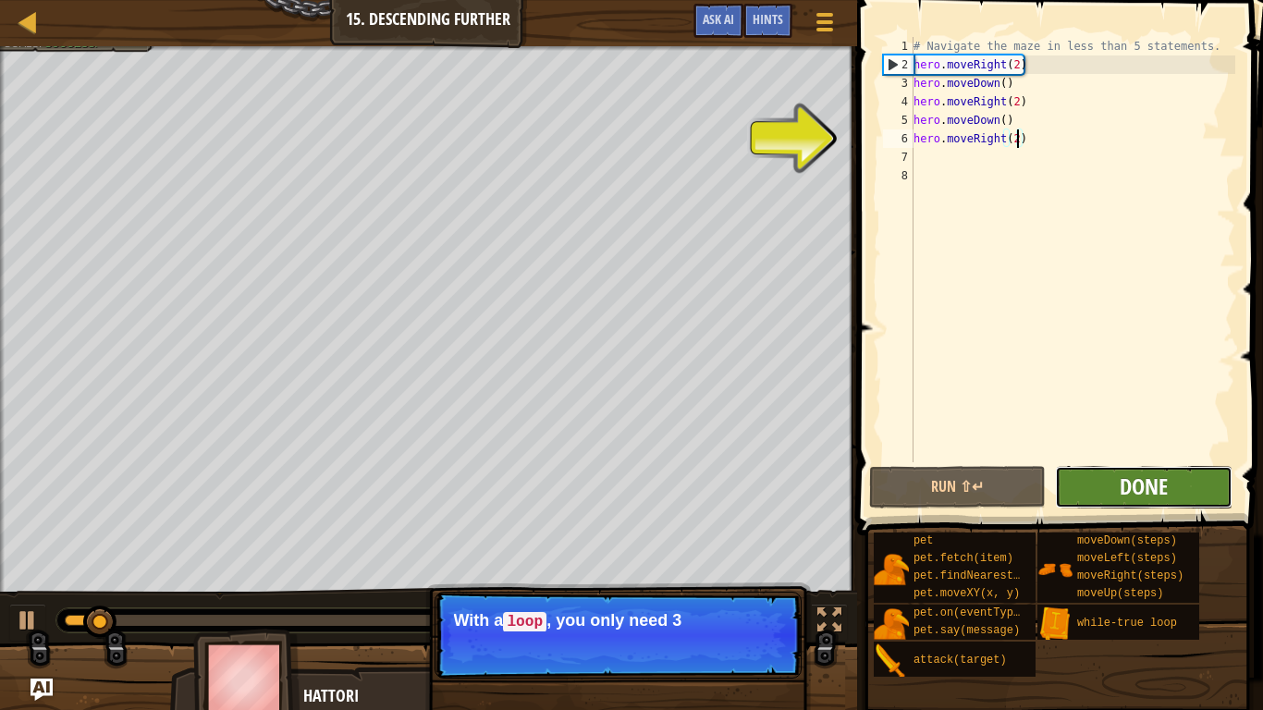
click at [1149, 488] on span "Done" at bounding box center [1143, 486] width 48 height 30
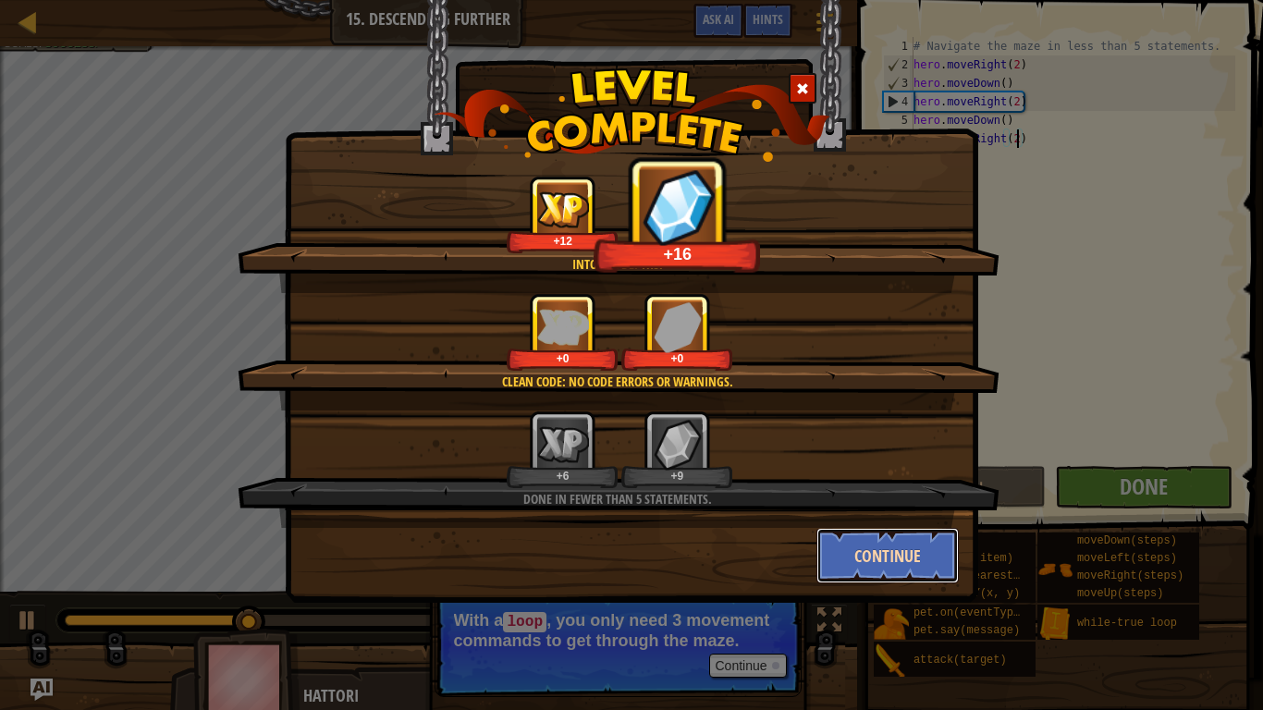
click at [911, 532] on button "Continue" at bounding box center [887, 555] width 143 height 55
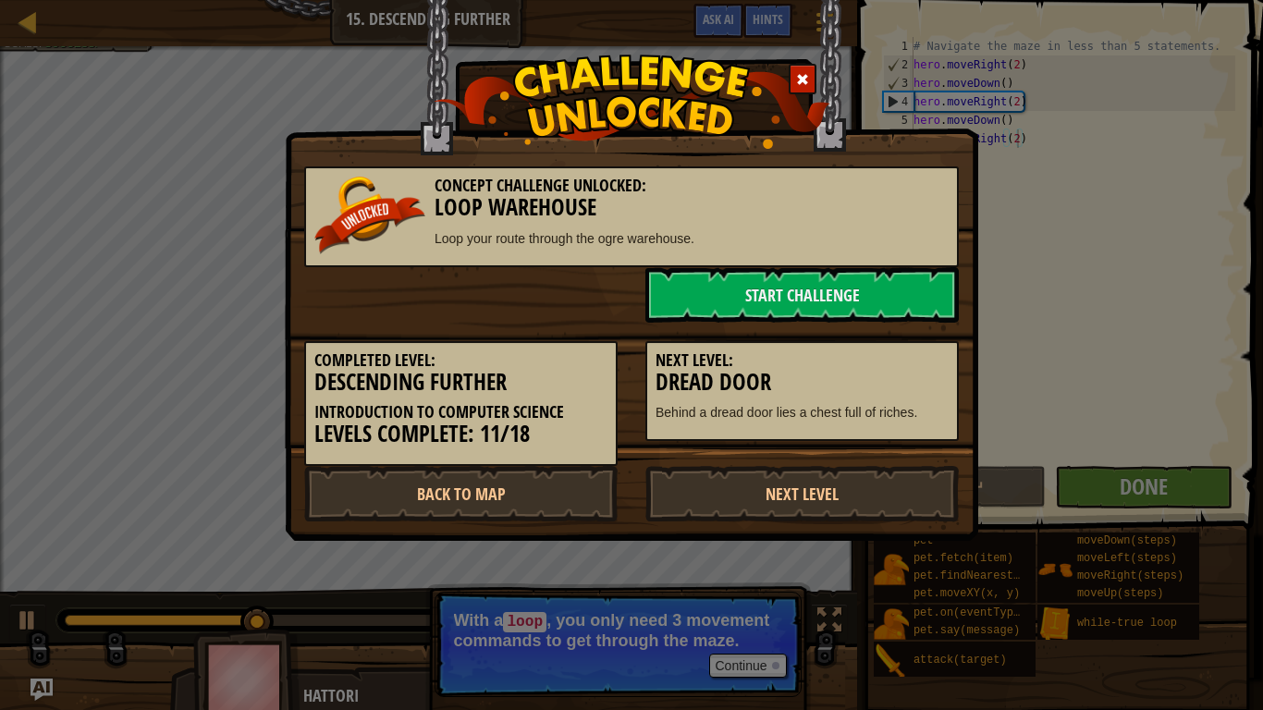
click at [910, 562] on div "Concept Challenge Unlocked: Loop Warehouse Loop your route through the ogre war…" at bounding box center [631, 355] width 1263 height 710
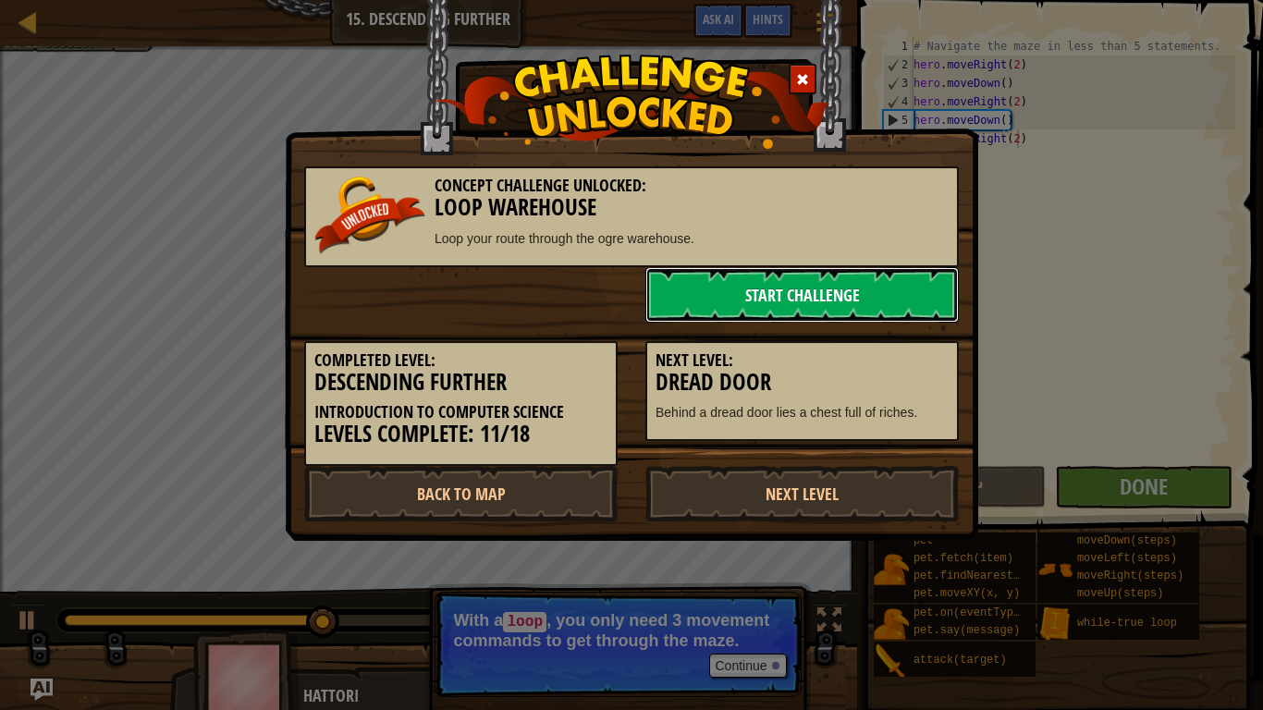
click at [903, 294] on link "Start Challenge" at bounding box center [801, 294] width 313 height 55
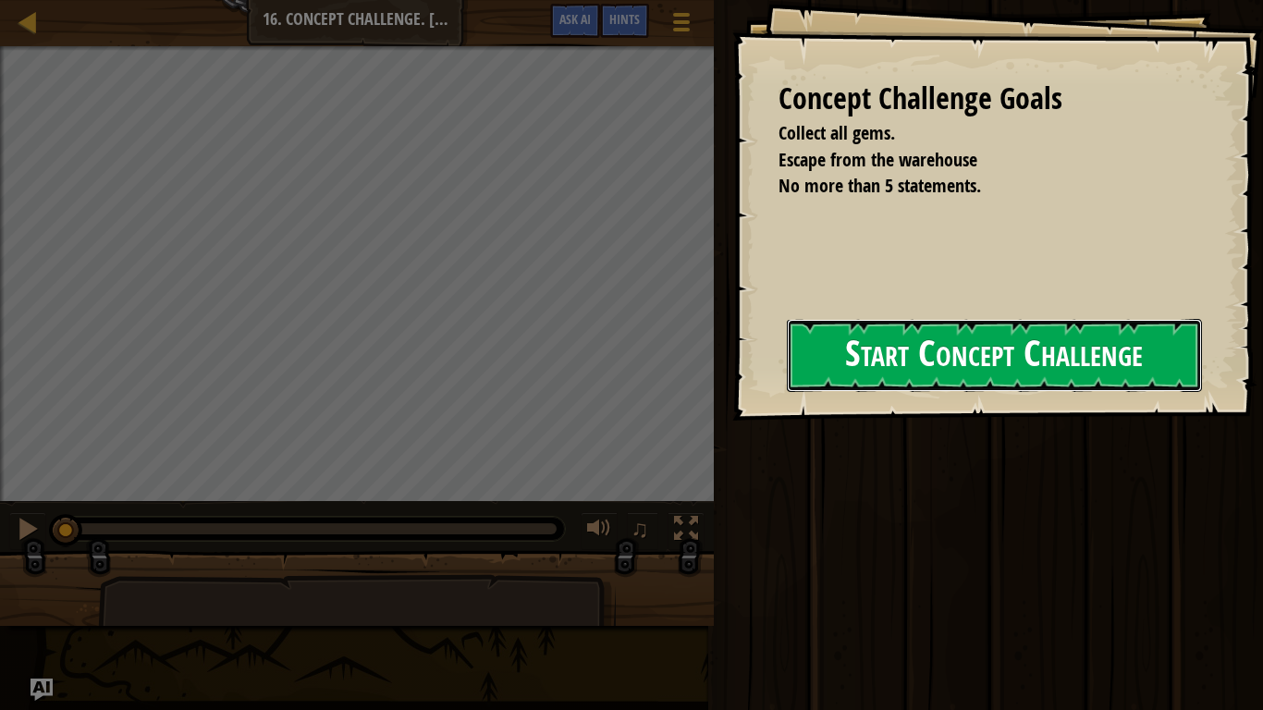
click at [1066, 374] on button "Start Concept Challenge" at bounding box center [994, 355] width 415 height 73
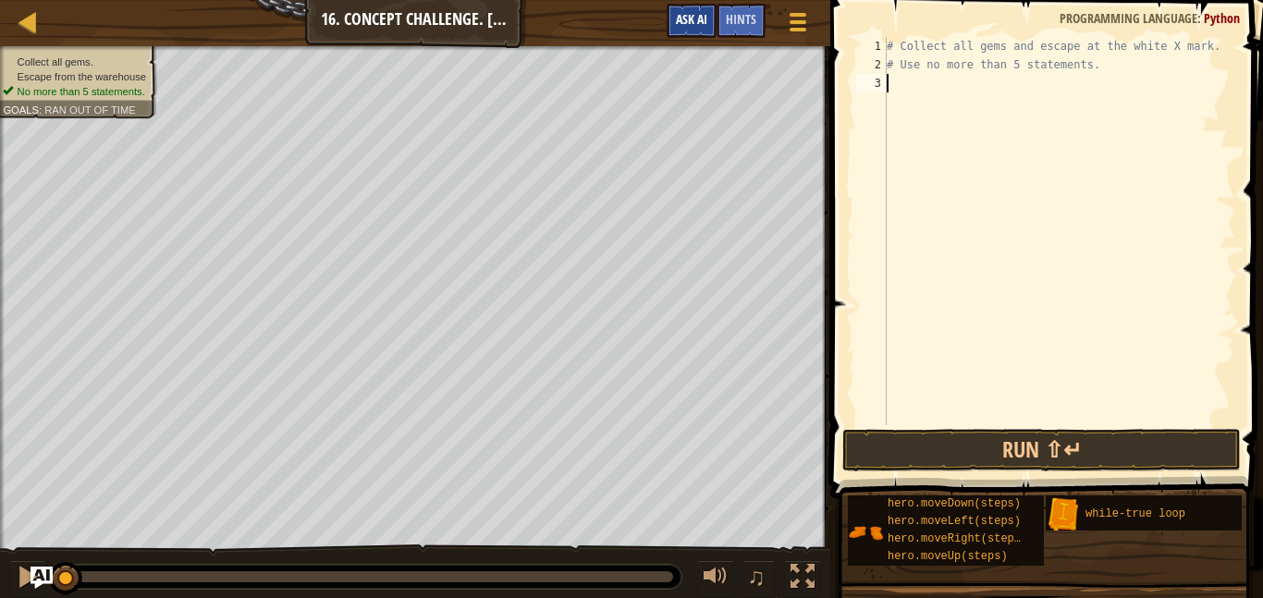
type textarea "u"
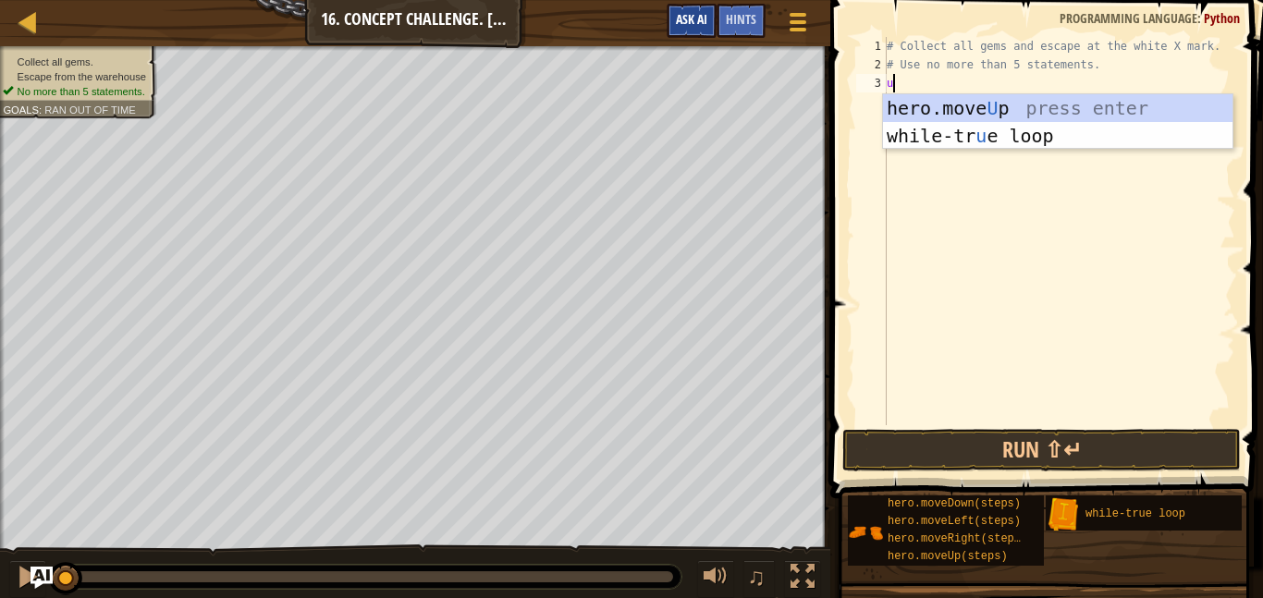
scroll to position [8, 0]
click at [945, 111] on div "hero.move U p press enter while-tr u e loop press enter" at bounding box center [1057, 149] width 349 height 111
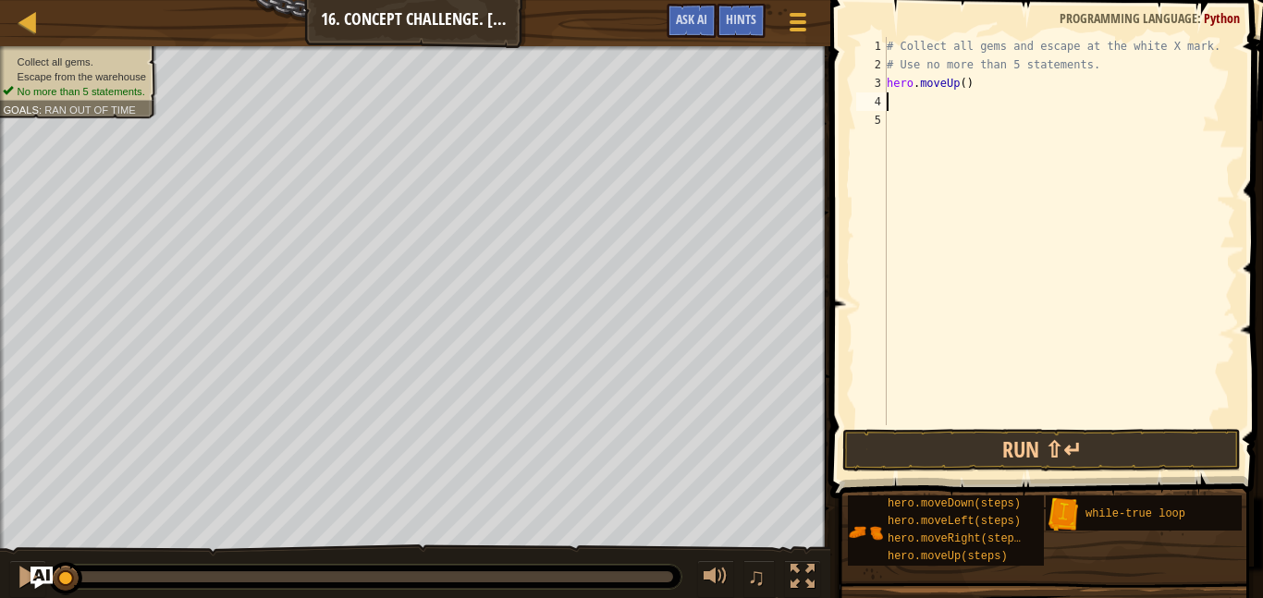
type textarea "r"
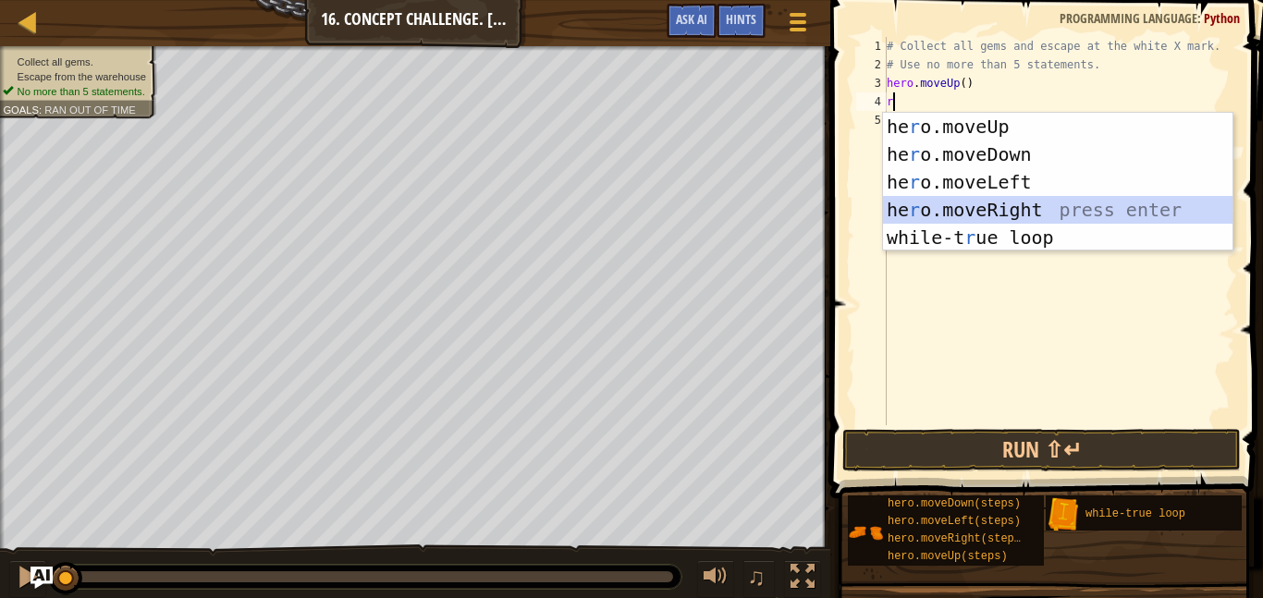
click at [942, 206] on div "he r o.moveUp press enter he r o.moveDown press enter he r o.moveLeft press ent…" at bounding box center [1057, 210] width 349 height 194
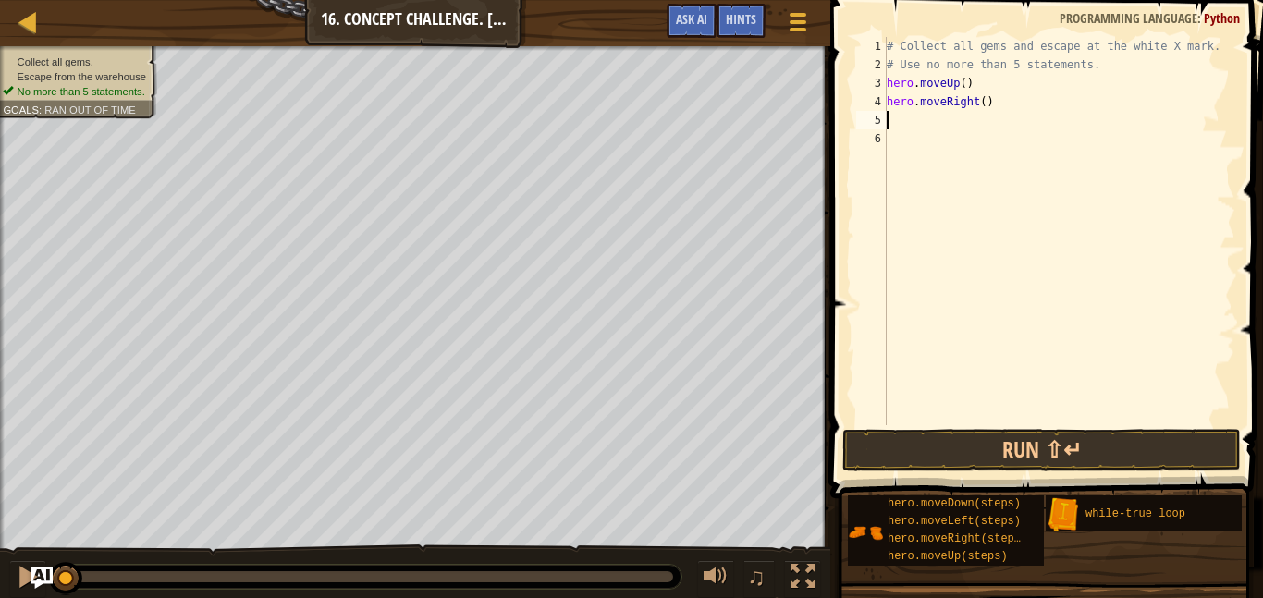
click at [982, 100] on div "# Collect all gems and escape at the white X mark. # Use no more than 5 stateme…" at bounding box center [1059, 249] width 352 height 425
type textarea "hero.moveRight(2)"
click at [894, 127] on div "# Collect all gems and escape at the white X mark. # Use no more than 5 stateme…" at bounding box center [1059, 249] width 352 height 425
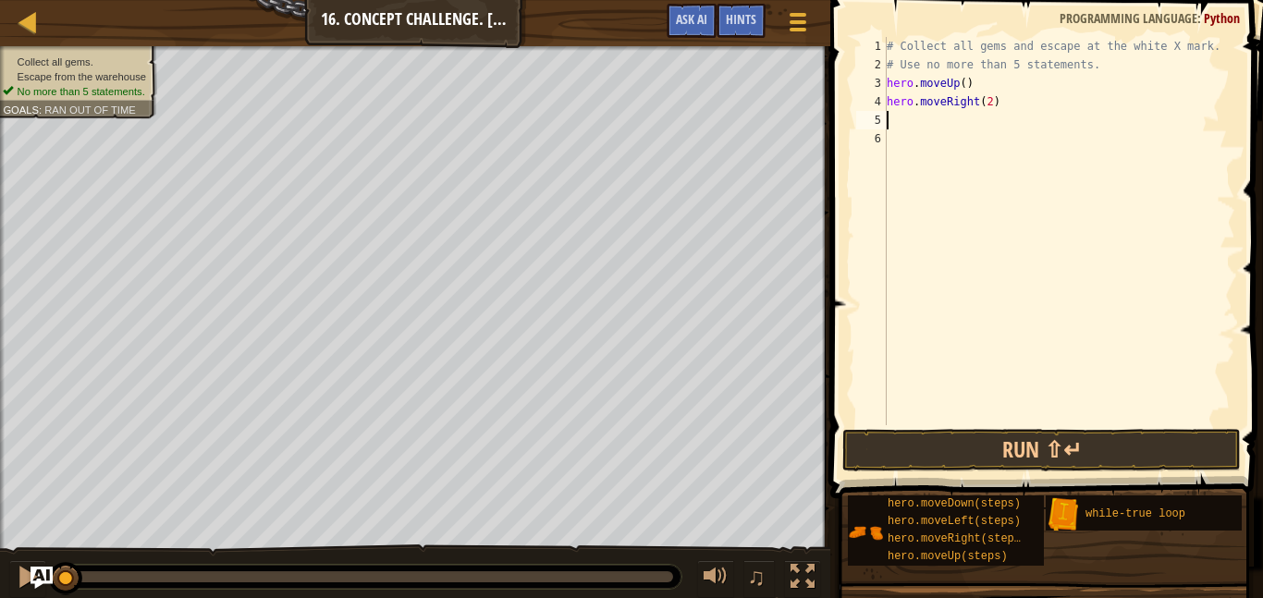
type textarea "u"
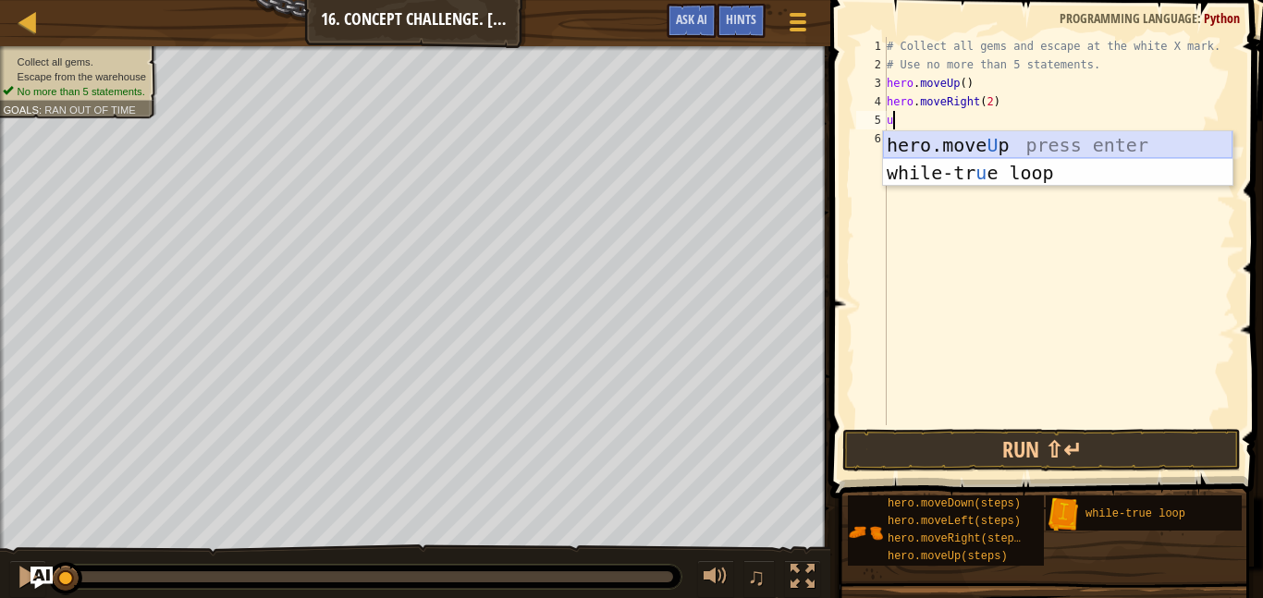
click at [915, 143] on div "hero.move U p press enter while-tr u e loop press enter" at bounding box center [1057, 186] width 349 height 111
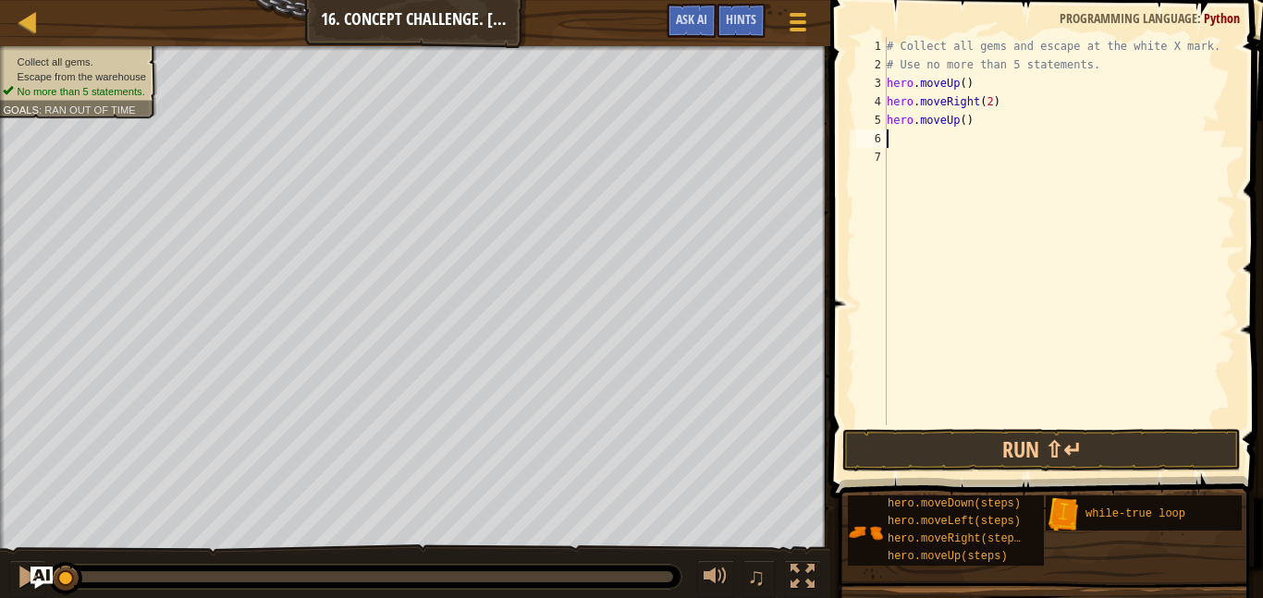
click at [963, 122] on div "# Collect all gems and escape at the white X mark. # Use no more than 5 stateme…" at bounding box center [1059, 249] width 352 height 425
click at [1041, 449] on button "Run ⇧↵" at bounding box center [1041, 450] width 398 height 43
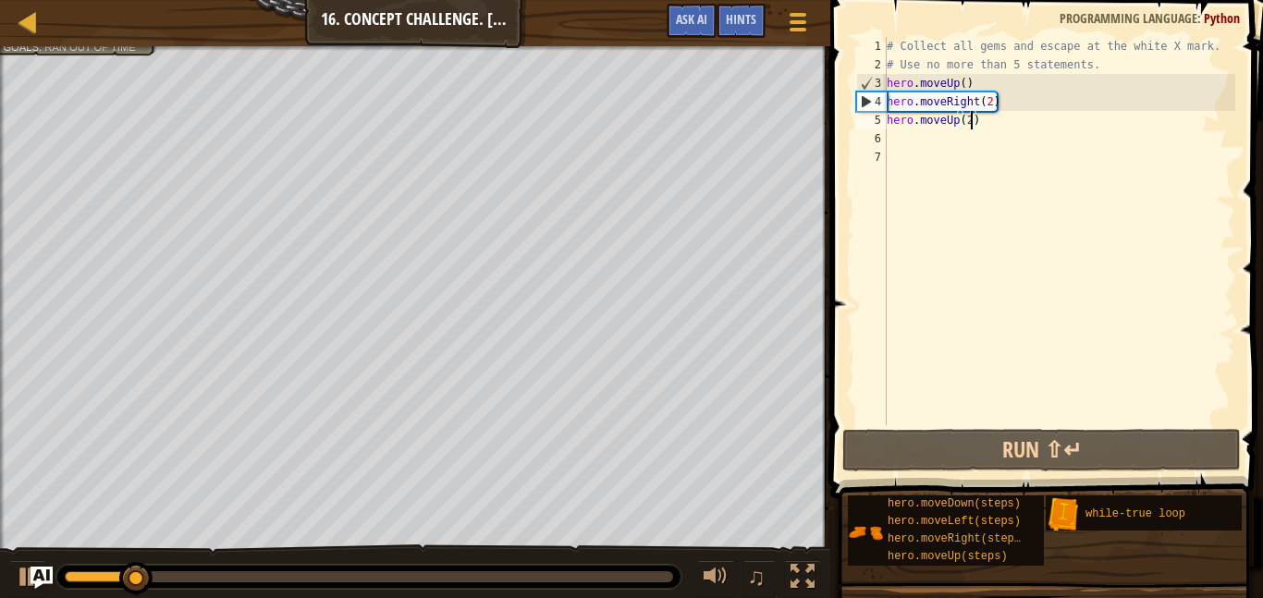
click at [964, 82] on div "# Collect all gems and escape at the white X mark. # Use no more than 5 stateme…" at bounding box center [1059, 249] width 352 height 425
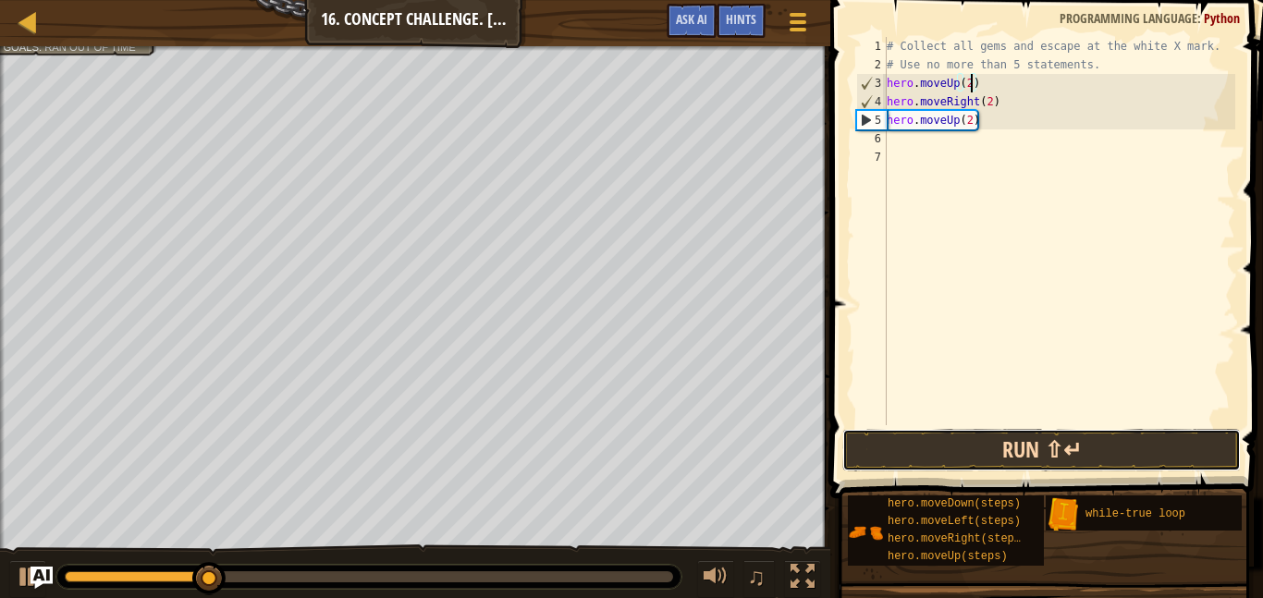
click at [1015, 451] on button "Run ⇧↵" at bounding box center [1041, 450] width 398 height 43
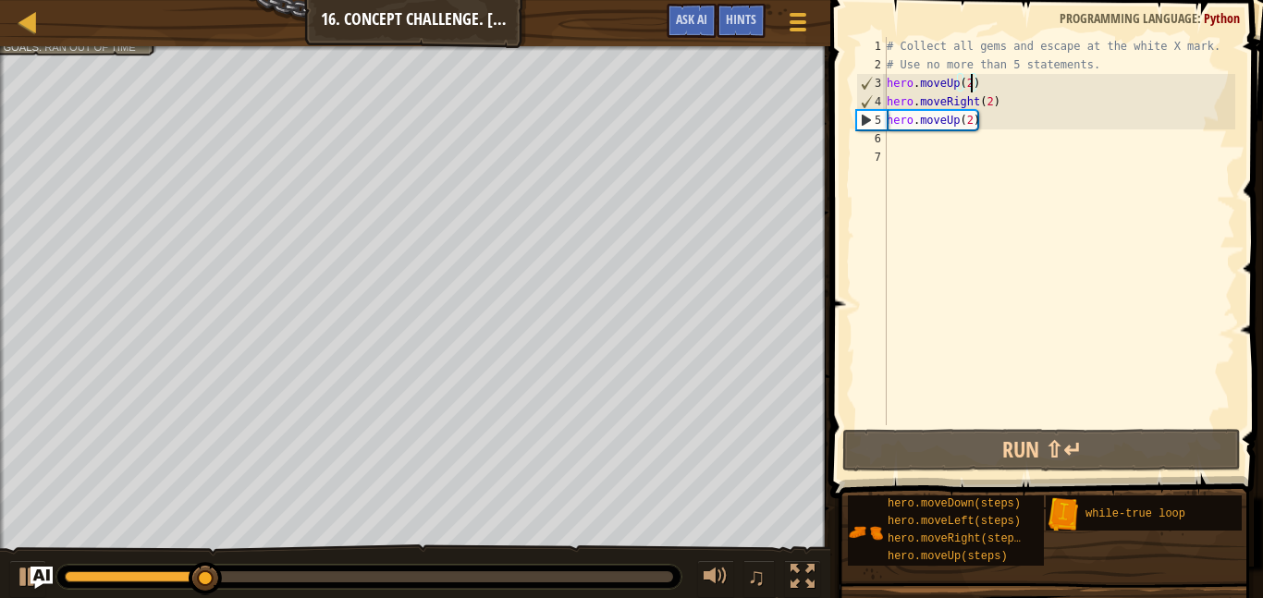
click at [990, 104] on div "# Collect all gems and escape at the white X mark. # Use no more than 5 stateme…" at bounding box center [1059, 249] width 352 height 425
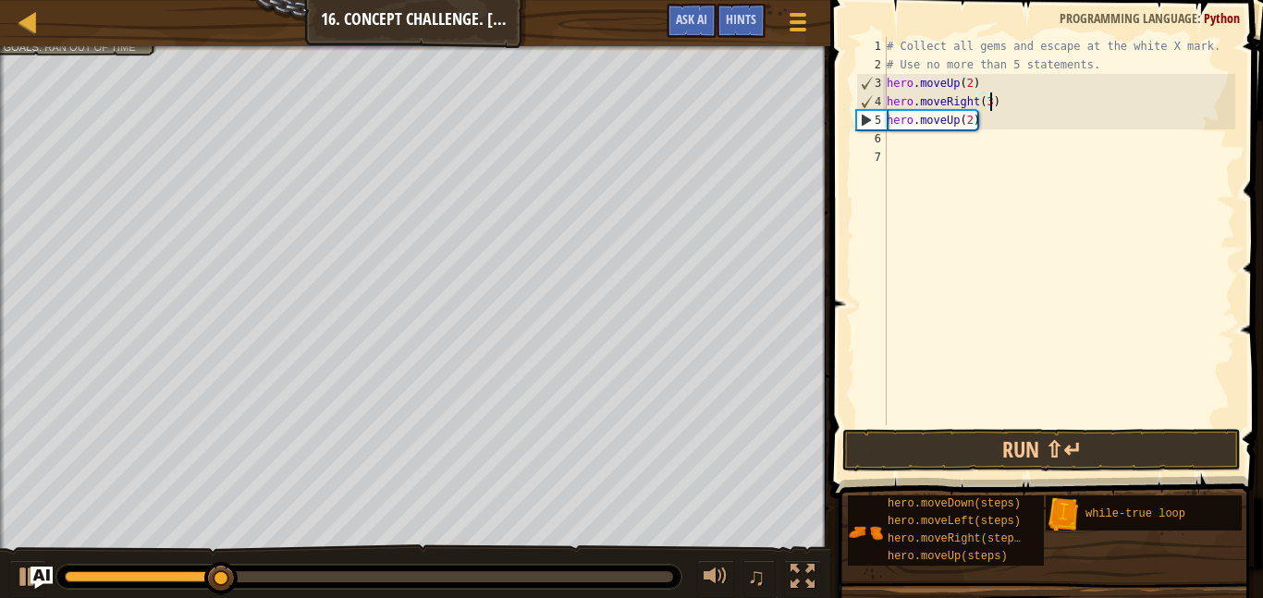
scroll to position [8, 15]
click at [1041, 445] on button "Run ⇧↵" at bounding box center [1041, 450] width 398 height 43
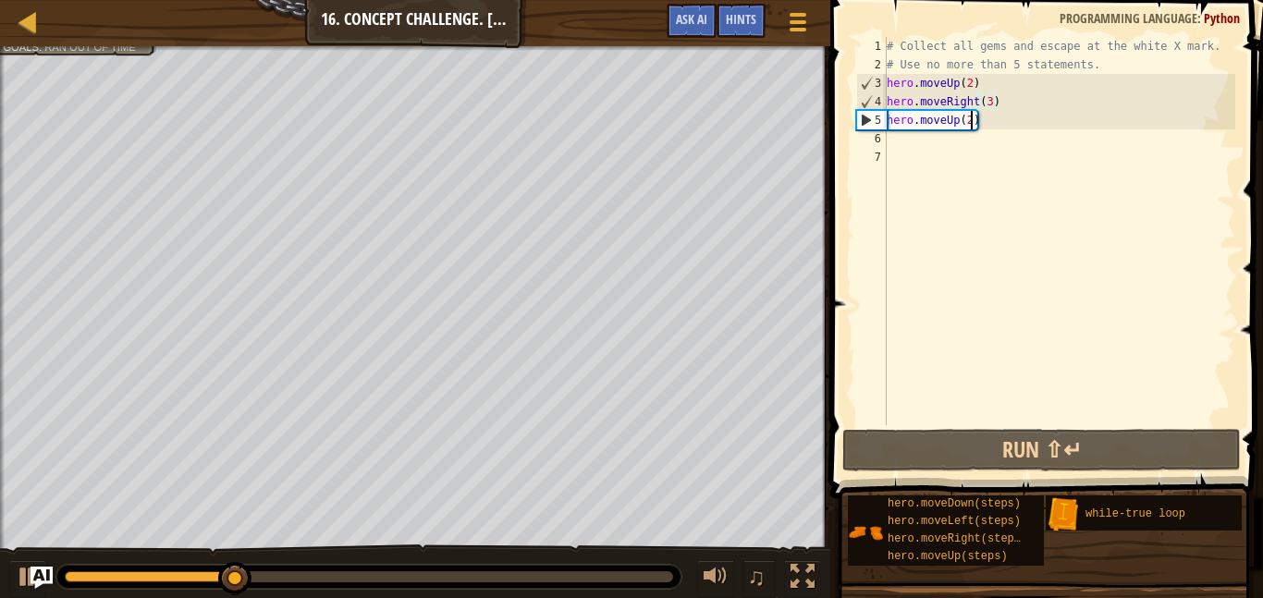
click at [968, 126] on div "# Collect all gems and escape at the white X mark. # Use no more than 5 stateme…" at bounding box center [1059, 249] width 352 height 425
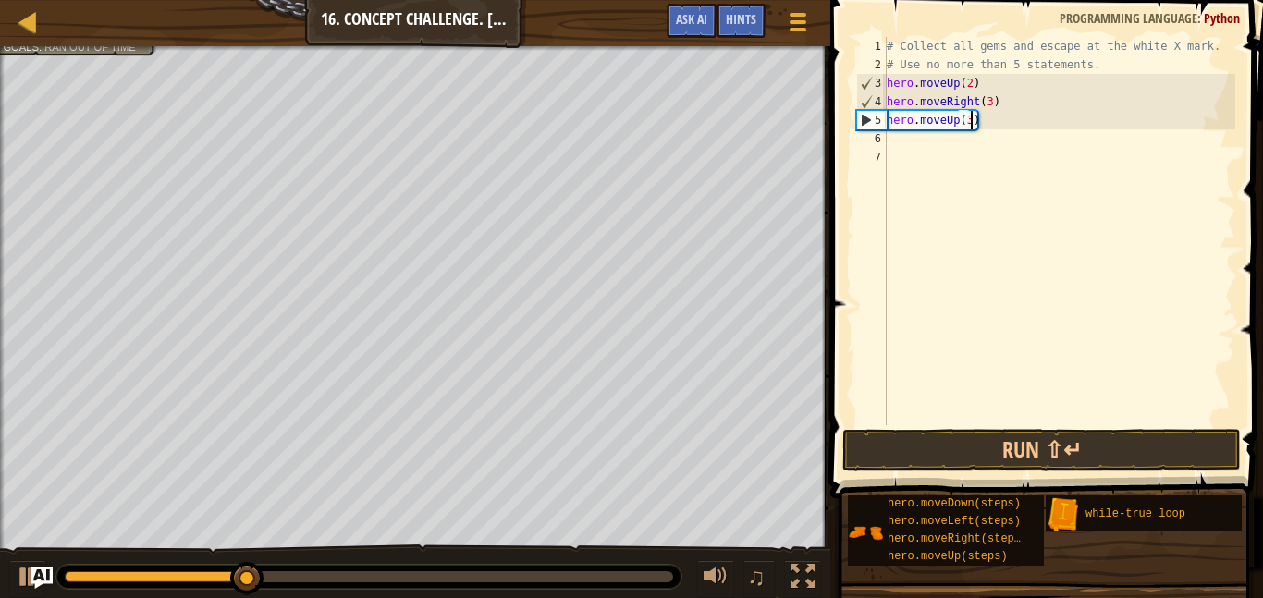
scroll to position [8, 12]
click at [1070, 446] on button "Run ⇧↵" at bounding box center [1041, 450] width 398 height 43
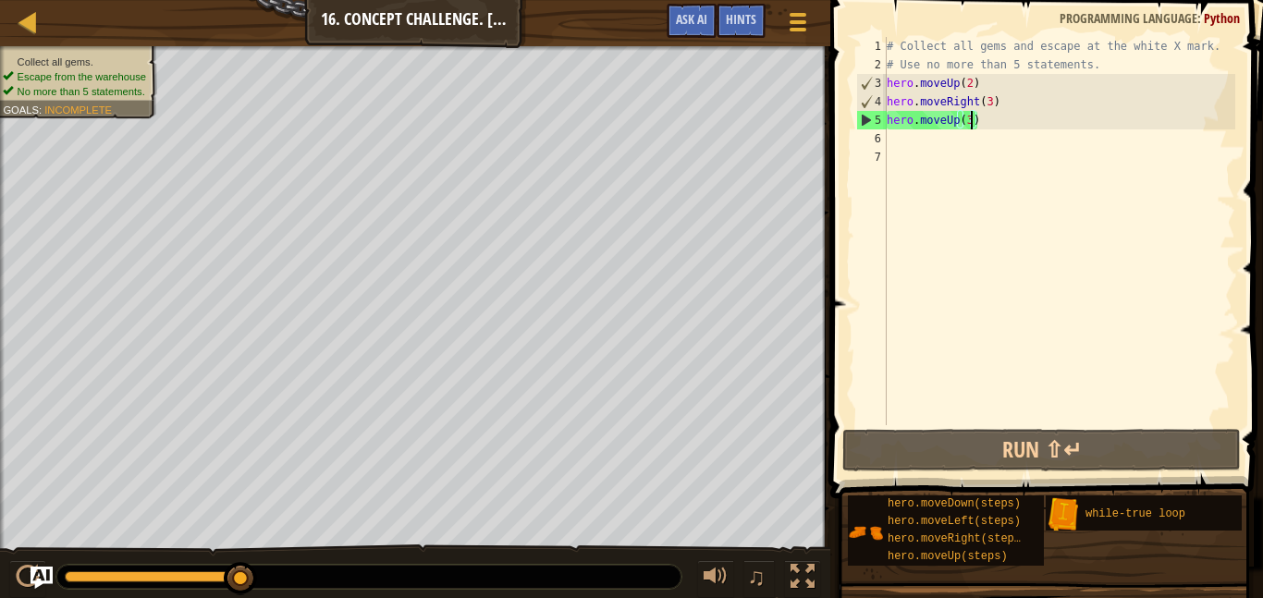
scroll to position [8, 11]
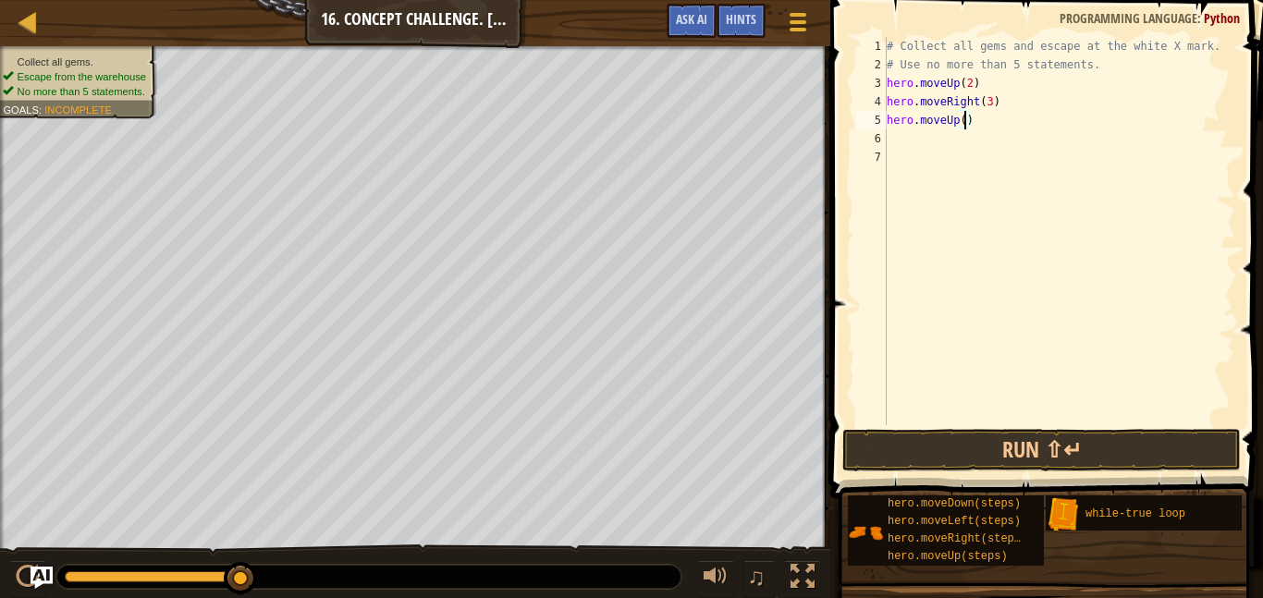
type textarea "hero.moveUp(1)"
click at [888, 137] on div "# Collect all gems and escape at the white X mark. # Use no more than 5 stateme…" at bounding box center [1059, 249] width 352 height 425
type textarea "r"
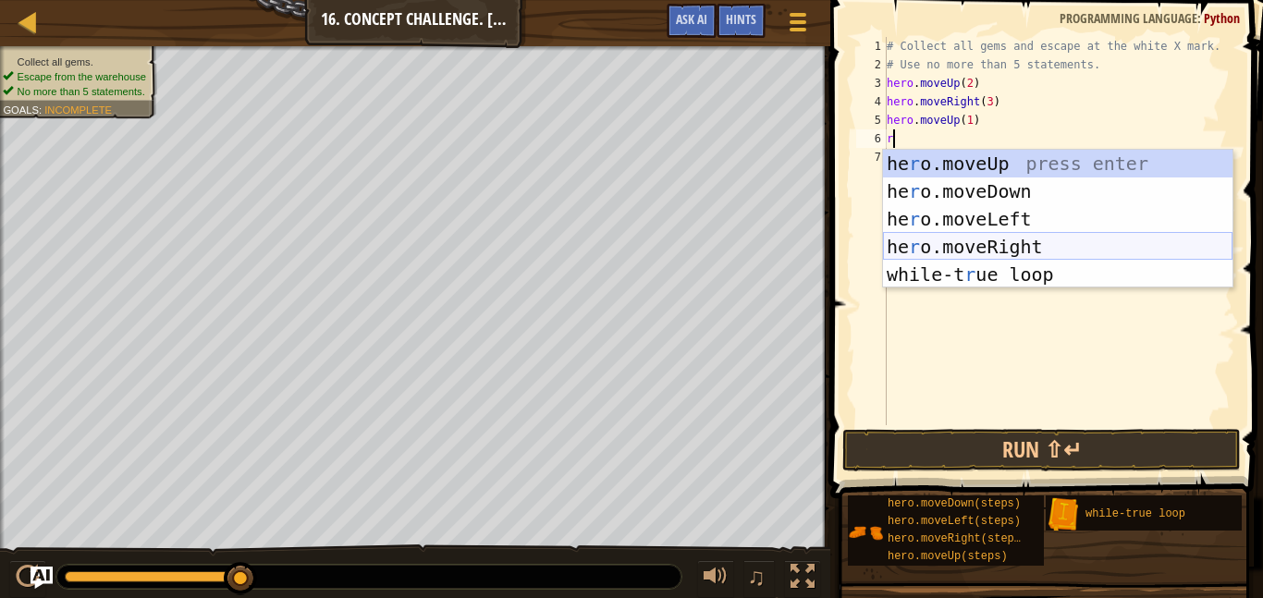
click at [954, 238] on div "he r o.moveUp press enter he r o.moveDown press enter he r o.moveLeft press ent…" at bounding box center [1057, 247] width 349 height 194
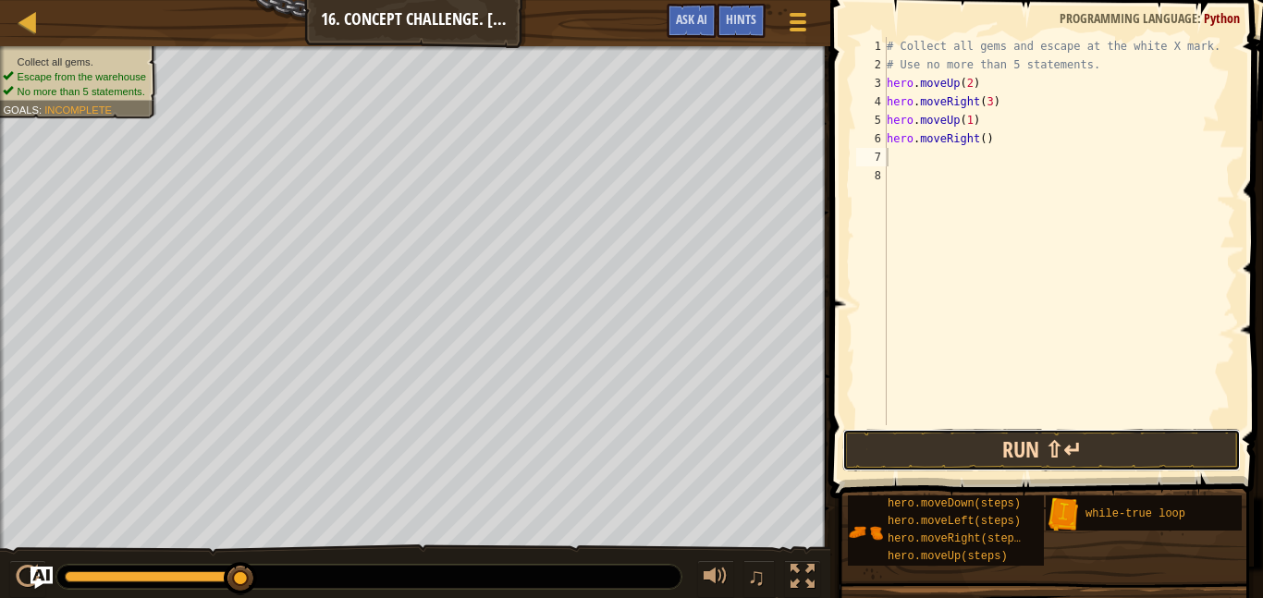
click at [909, 446] on button "Run ⇧↵" at bounding box center [1041, 450] width 398 height 43
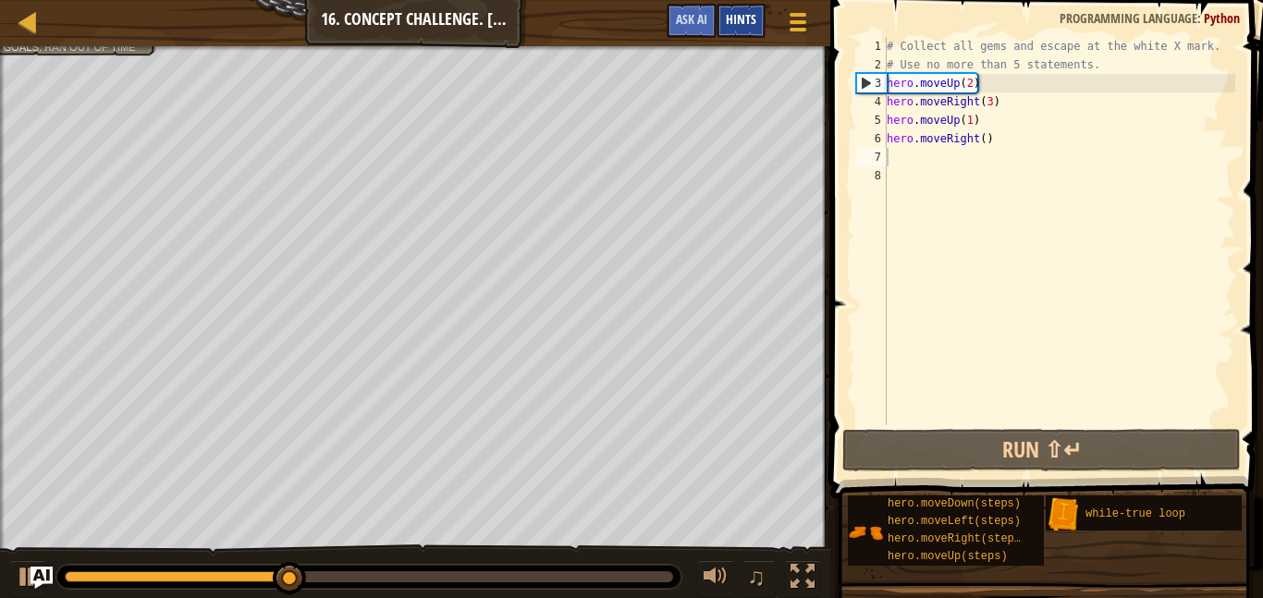
click at [731, 20] on span "Hints" at bounding box center [741, 19] width 31 height 18
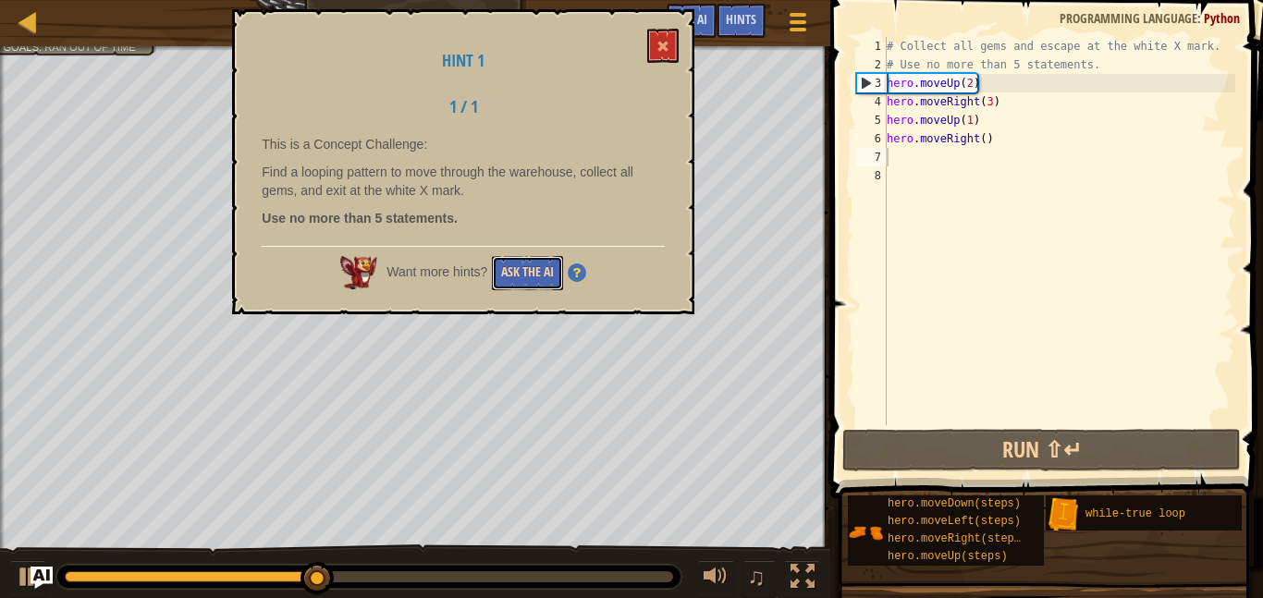
click at [520, 269] on button "Ask the AI" at bounding box center [527, 273] width 71 height 34
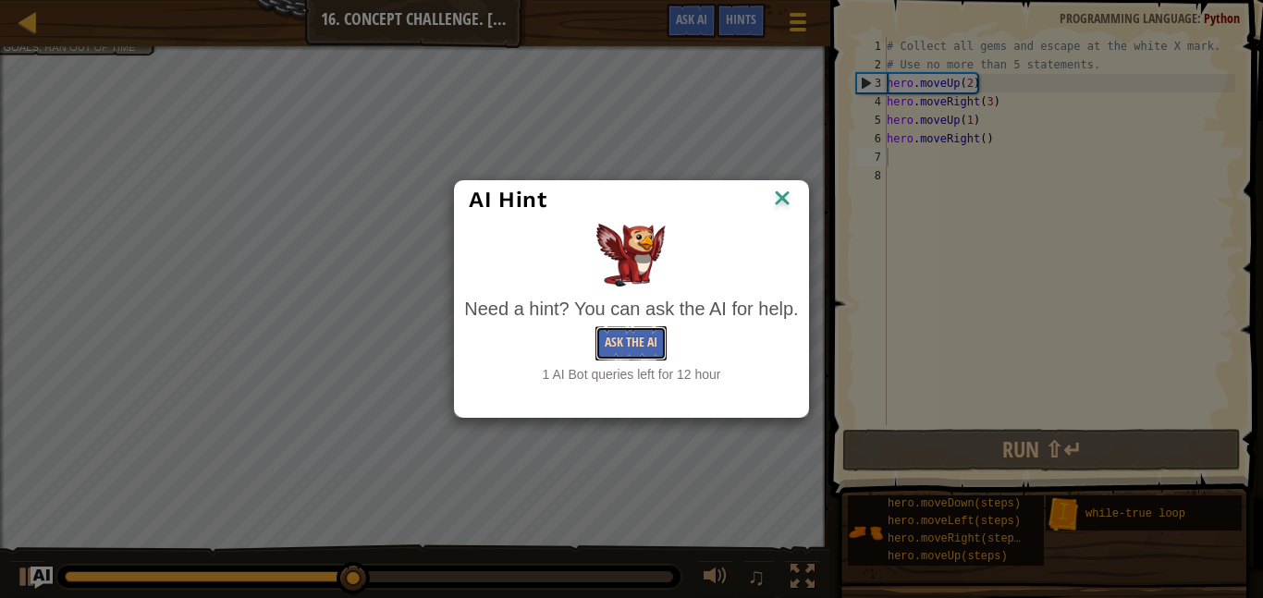
click at [644, 349] on button "Ask the AI" at bounding box center [630, 343] width 71 height 34
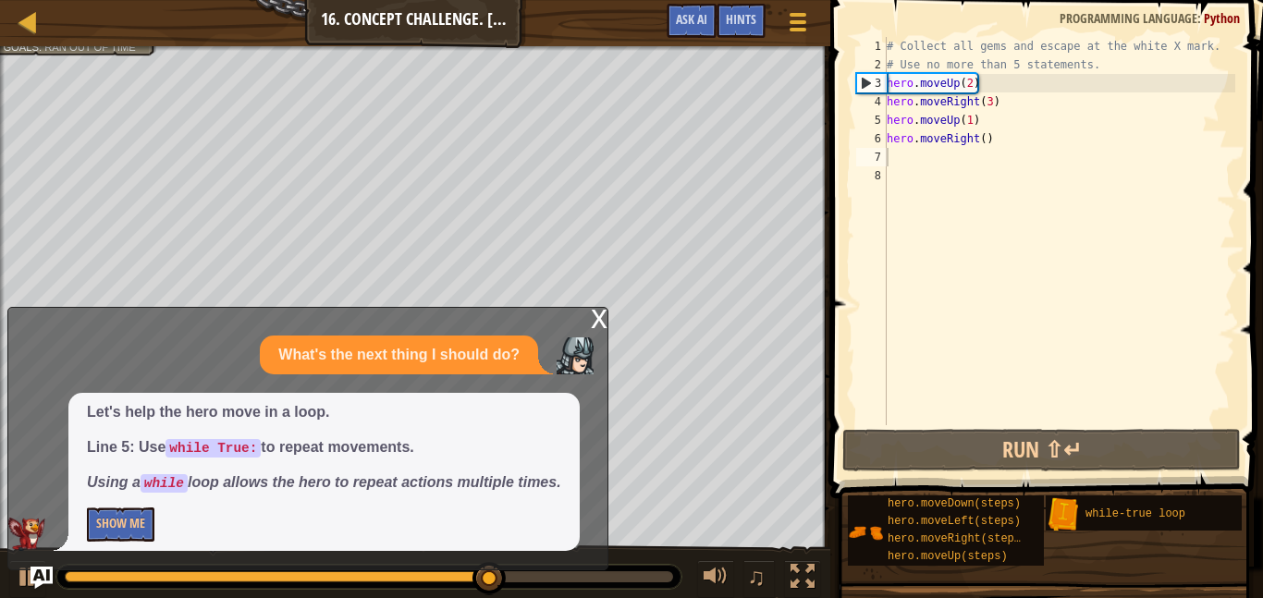
click at [596, 323] on div "x" at bounding box center [599, 317] width 17 height 18
